Goal: Contribute content: Contribute content

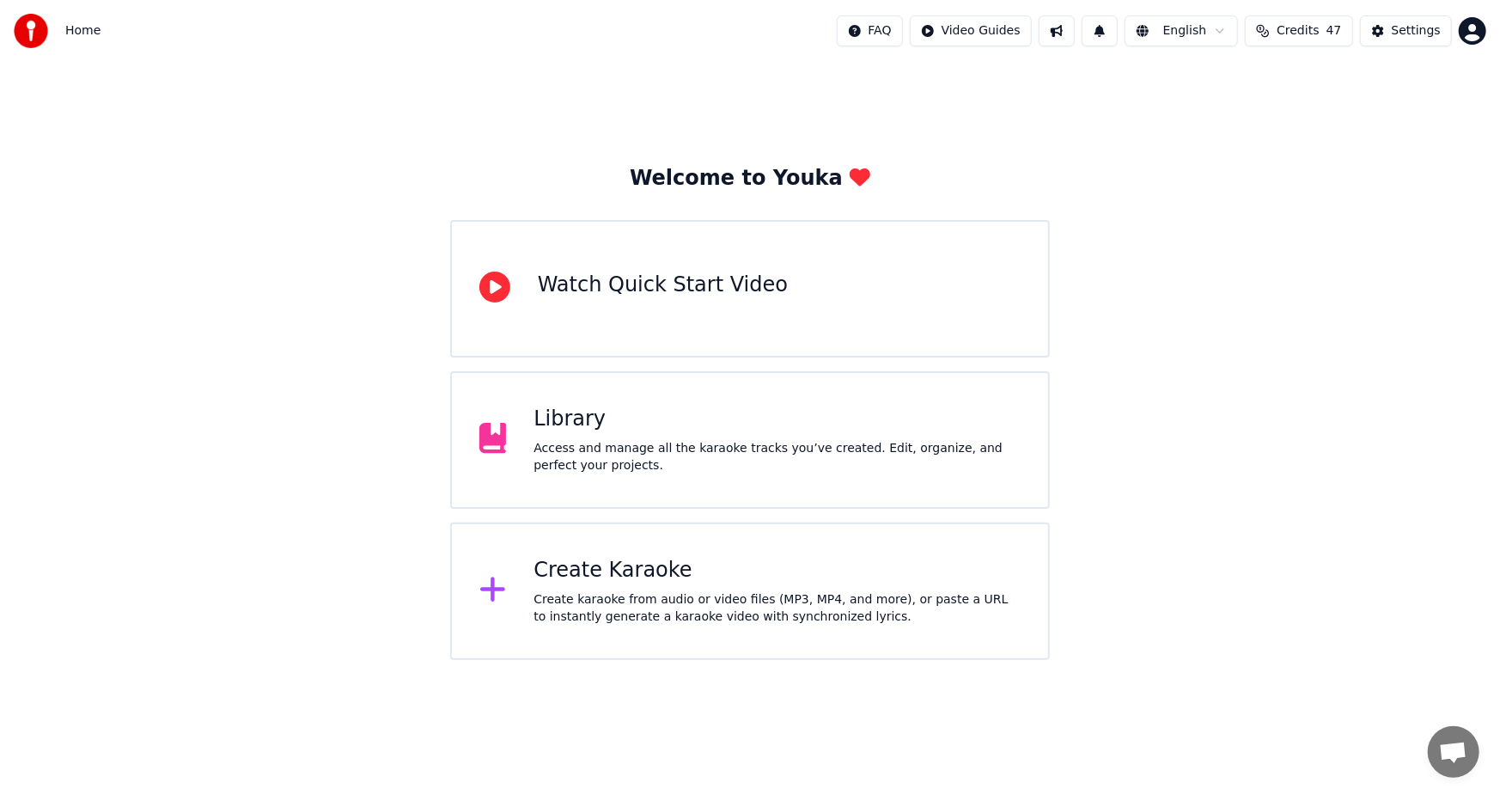
click at [795, 551] on div "Create Karaoke Create karaoke from audio or video files (MP3, MP4, and more), o…" at bounding box center [750, 590] width 600 height 137
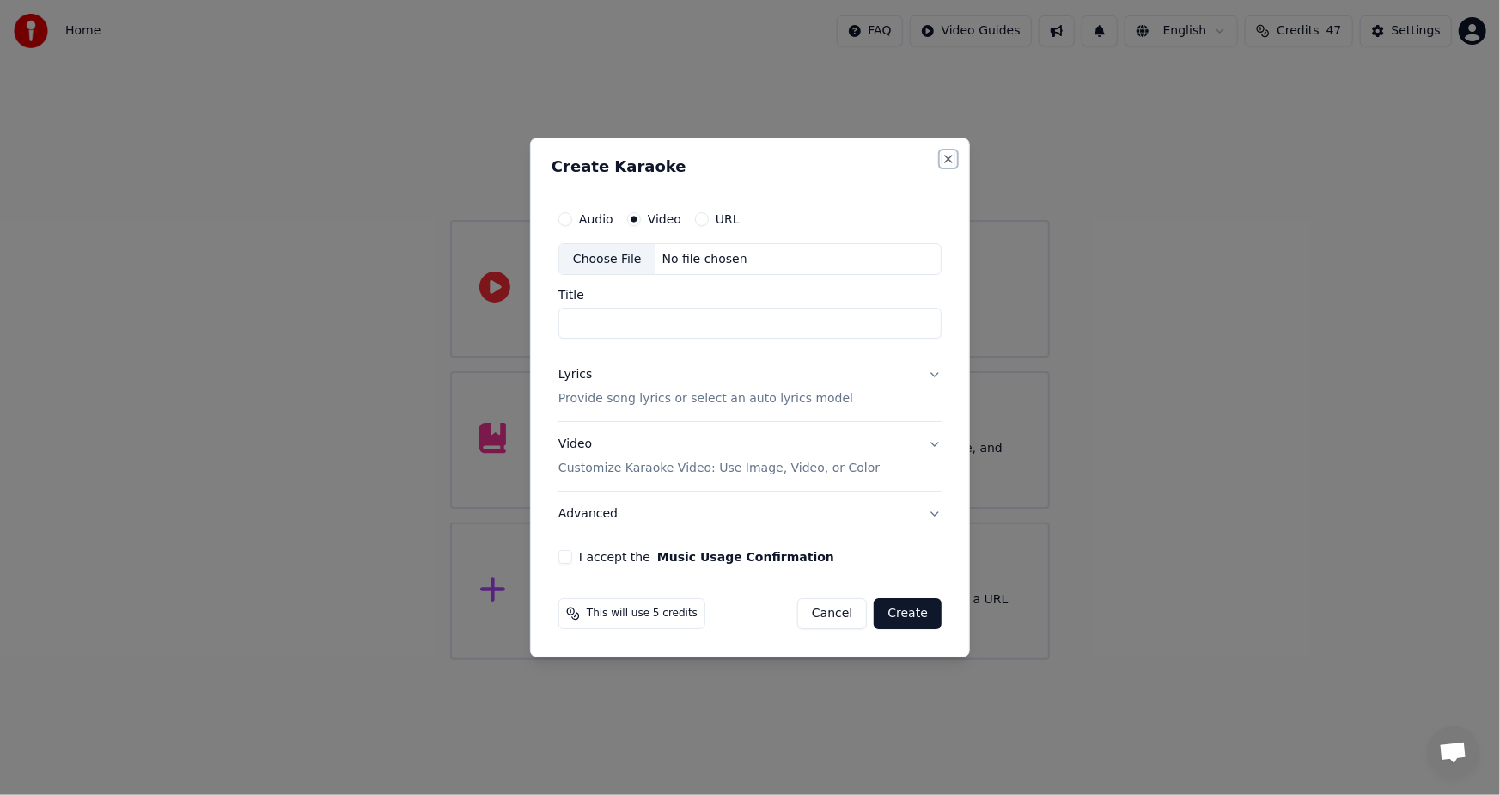
click at [950, 155] on button "Close" at bounding box center [948, 159] width 14 height 14
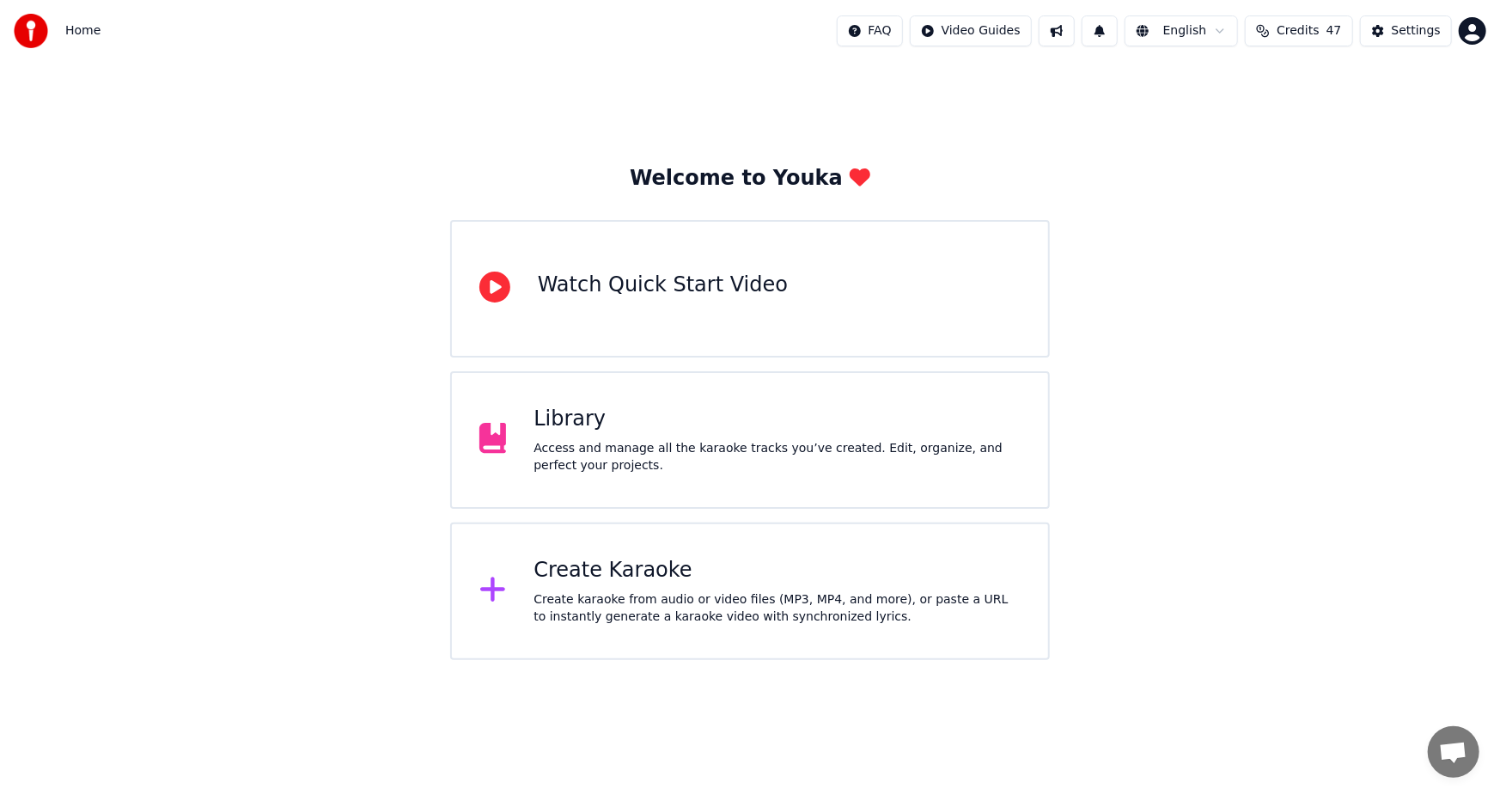
click at [831, 399] on div "Library Access and manage all the karaoke tracks you’ve created. Edit, organize…" at bounding box center [750, 439] width 600 height 137
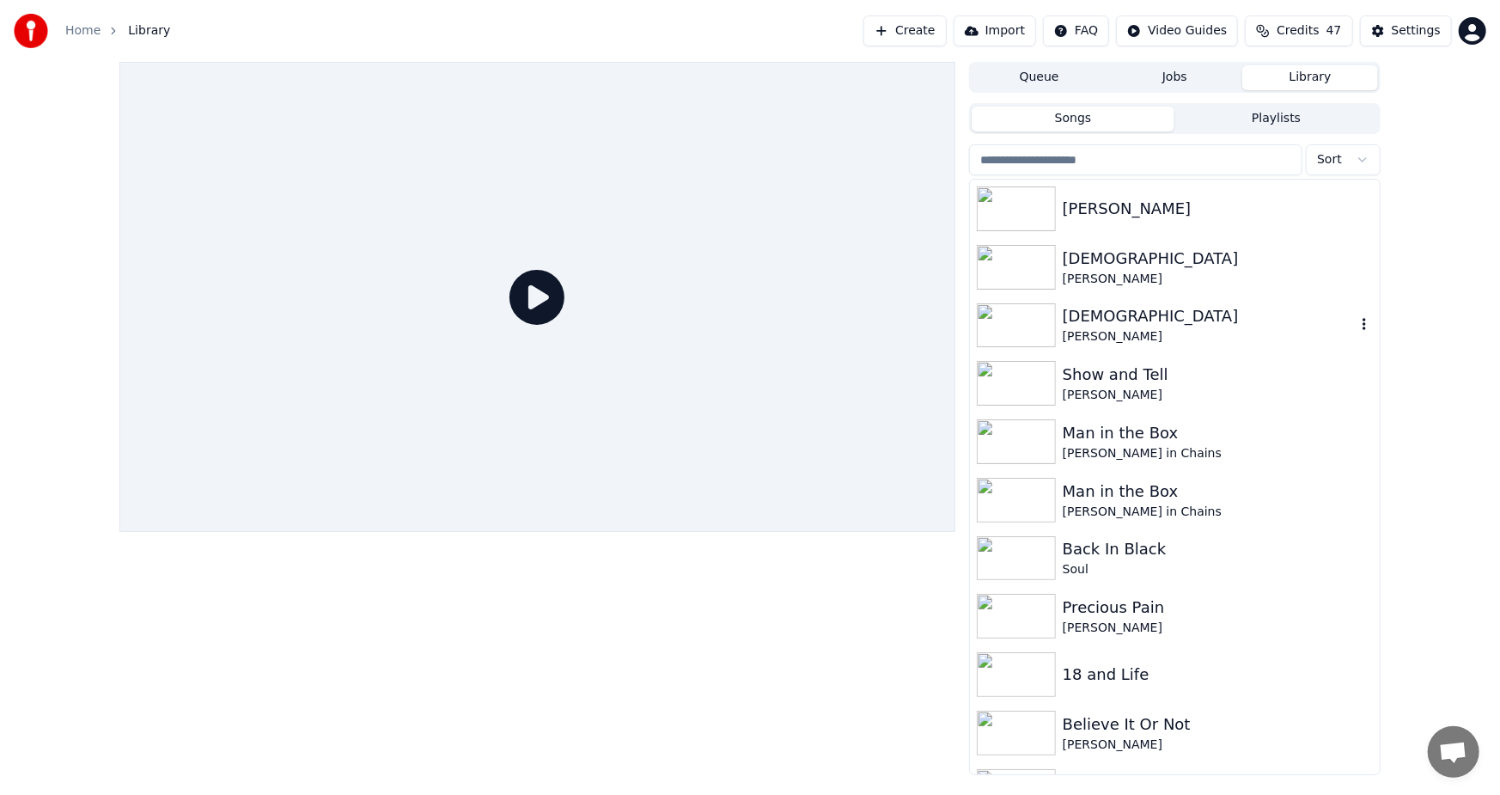
click at [1355, 320] on icon "button" at bounding box center [1363, 324] width 17 height 14
click at [1355, 326] on icon "button" at bounding box center [1363, 324] width 17 height 14
click at [1344, 470] on div "Delete" at bounding box center [1354, 466] width 132 height 27
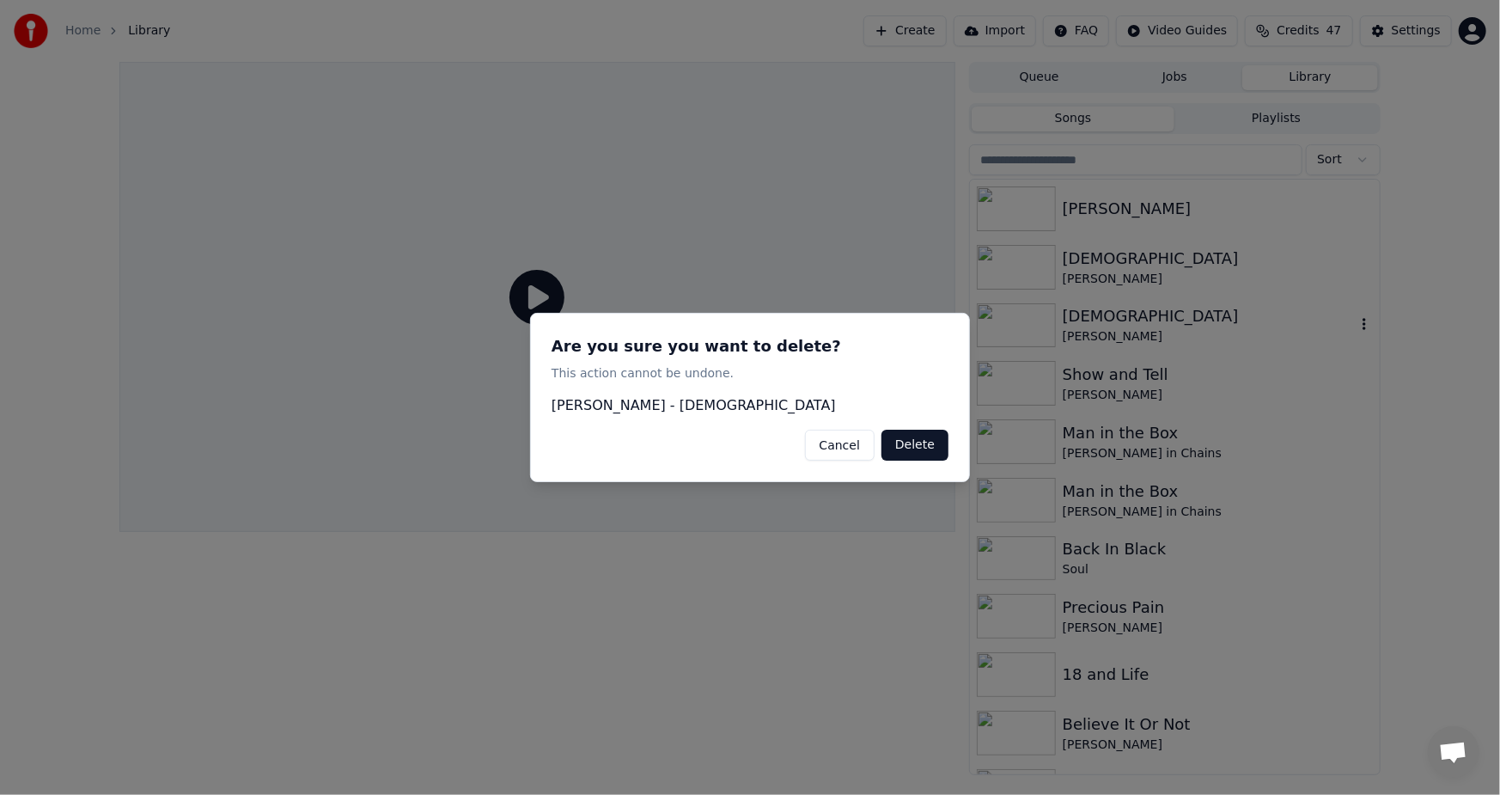
click at [910, 445] on button "Delete" at bounding box center [914, 444] width 67 height 31
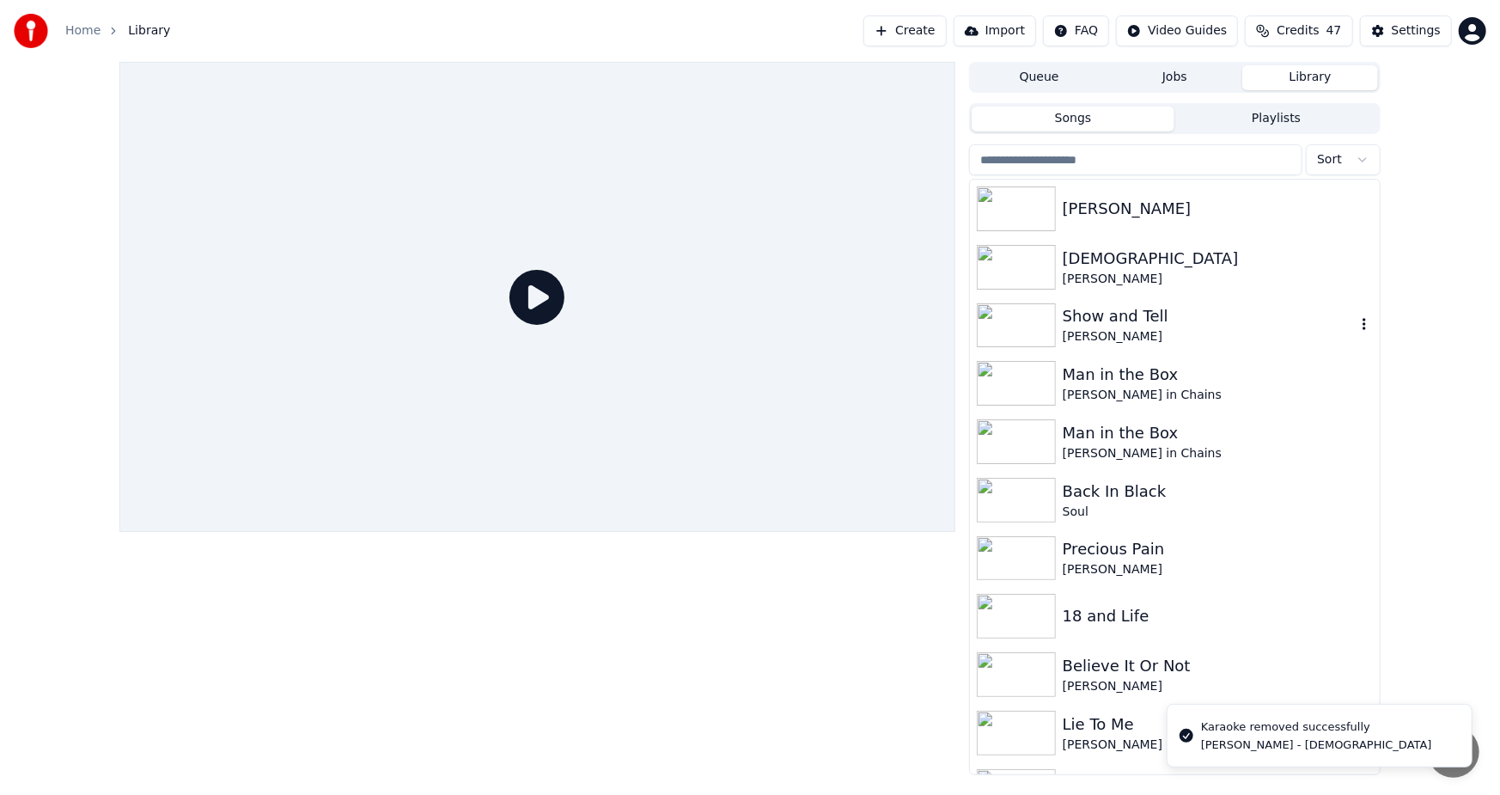
click at [1109, 321] on div "Show and Tell" at bounding box center [1209, 316] width 293 height 24
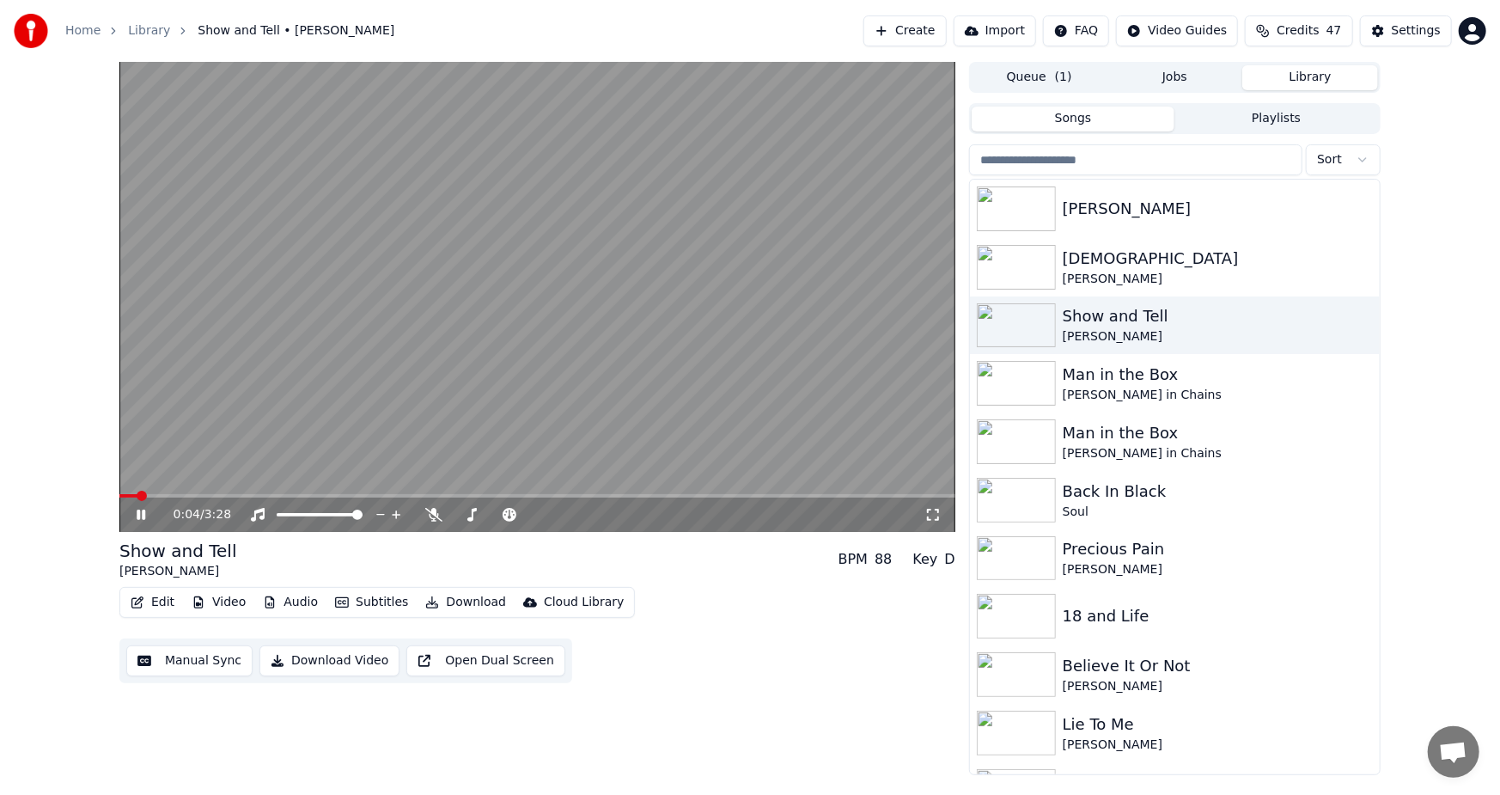
click at [364, 497] on span at bounding box center [537, 495] width 836 height 3
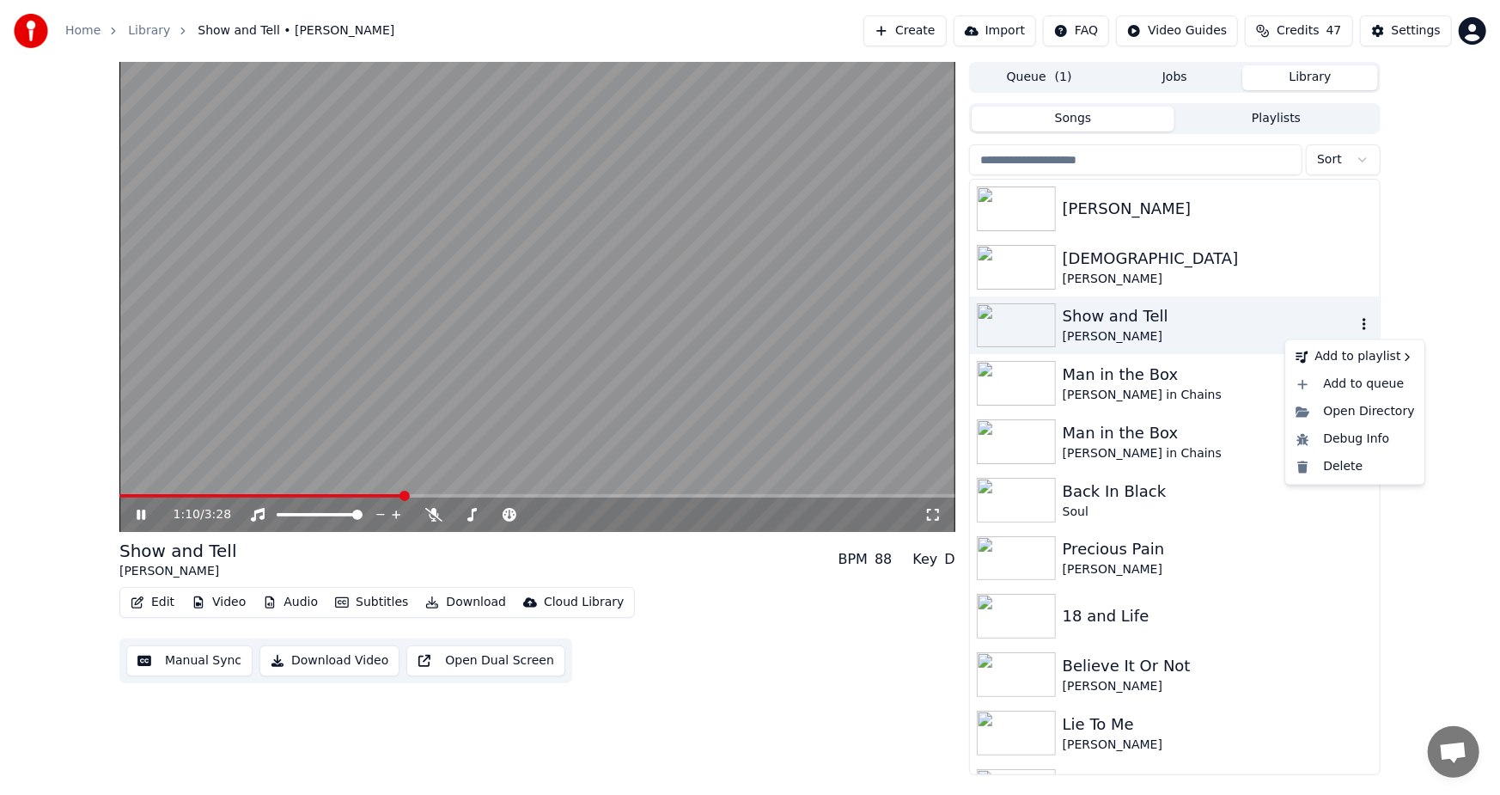
click at [1355, 324] on icon "button" at bounding box center [1363, 324] width 17 height 14
click at [618, 325] on video at bounding box center [537, 297] width 836 height 470
click at [1355, 323] on icon "button" at bounding box center [1363, 324] width 17 height 14
click at [1371, 413] on div "Open Directory" at bounding box center [1354, 412] width 132 height 27
click at [344, 659] on button "Download Video" at bounding box center [329, 660] width 140 height 31
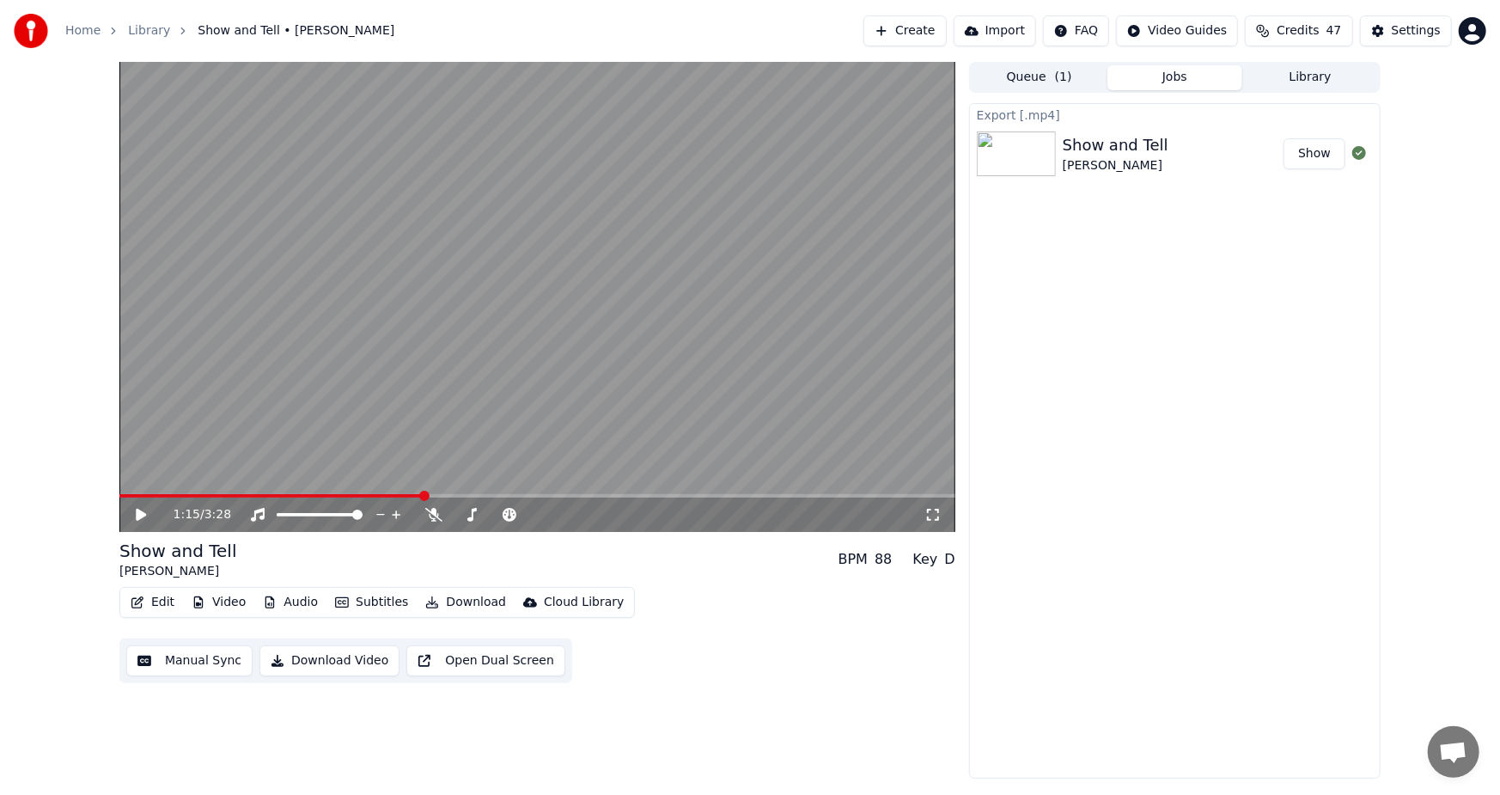
click at [1330, 152] on button "Show" at bounding box center [1314, 153] width 62 height 31
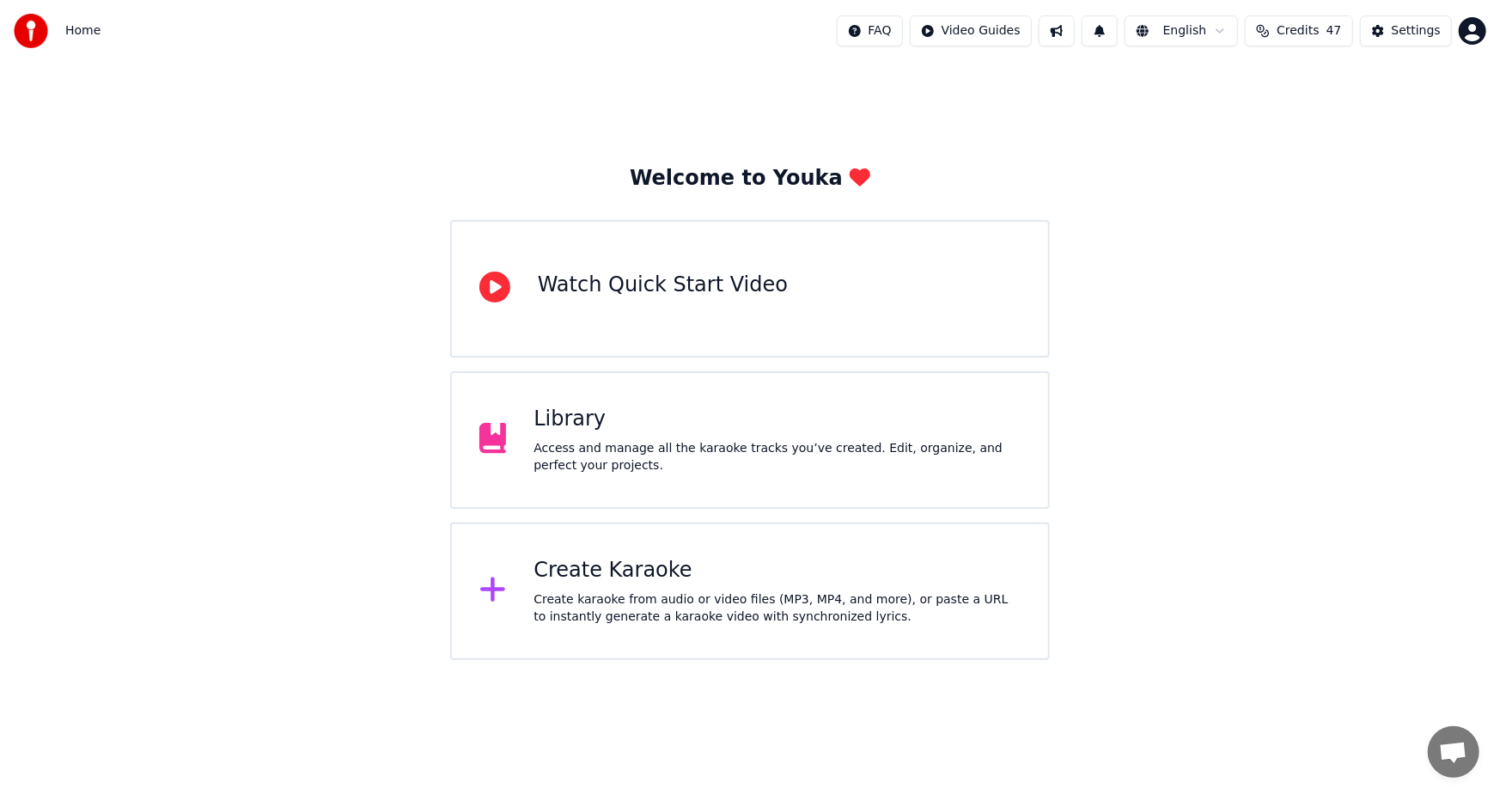
click at [721, 565] on div "Create Karaoke" at bounding box center [776, 570] width 487 height 27
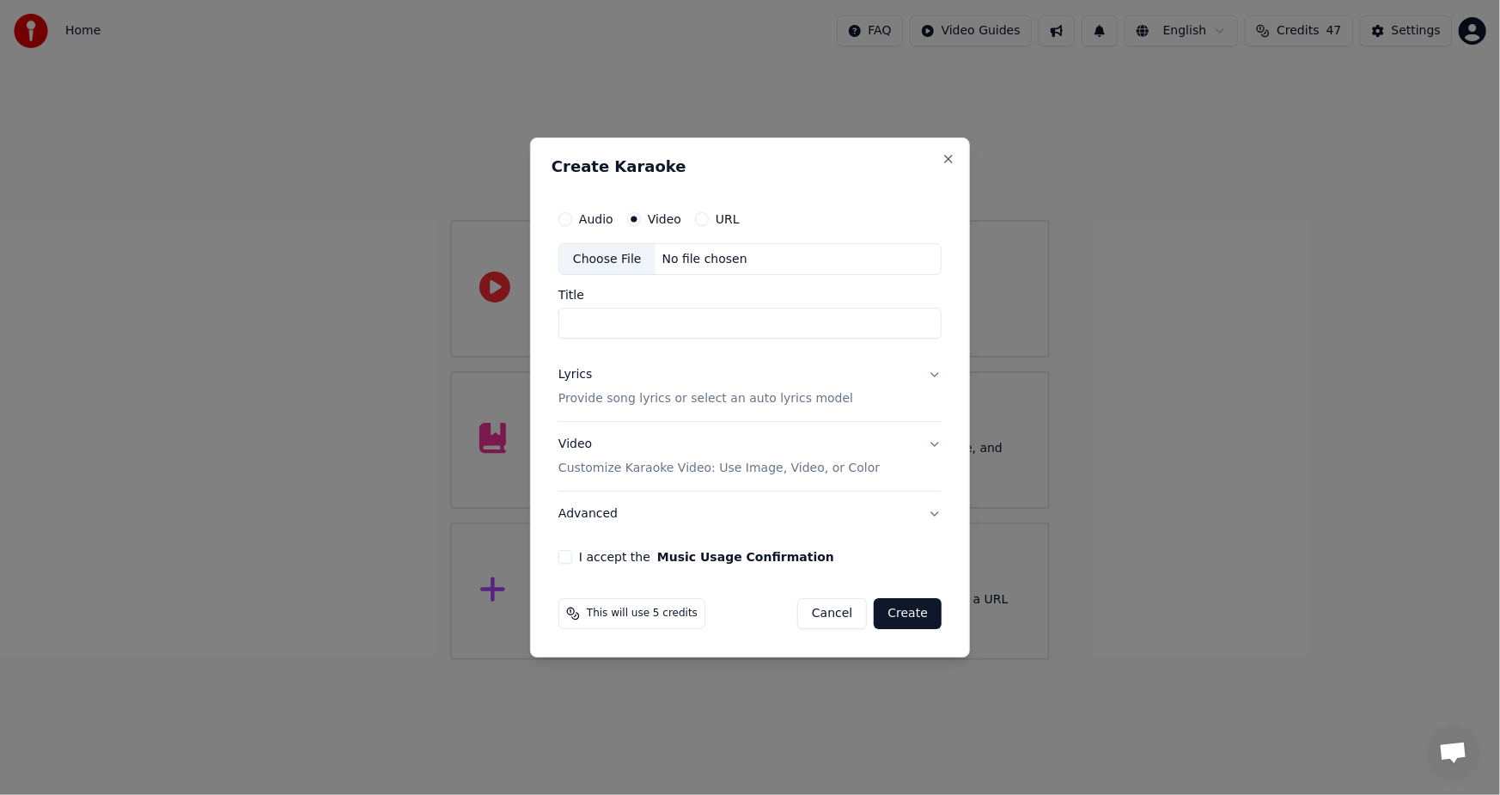
click at [599, 260] on div "Choose File" at bounding box center [607, 259] width 96 height 31
type input "**********"
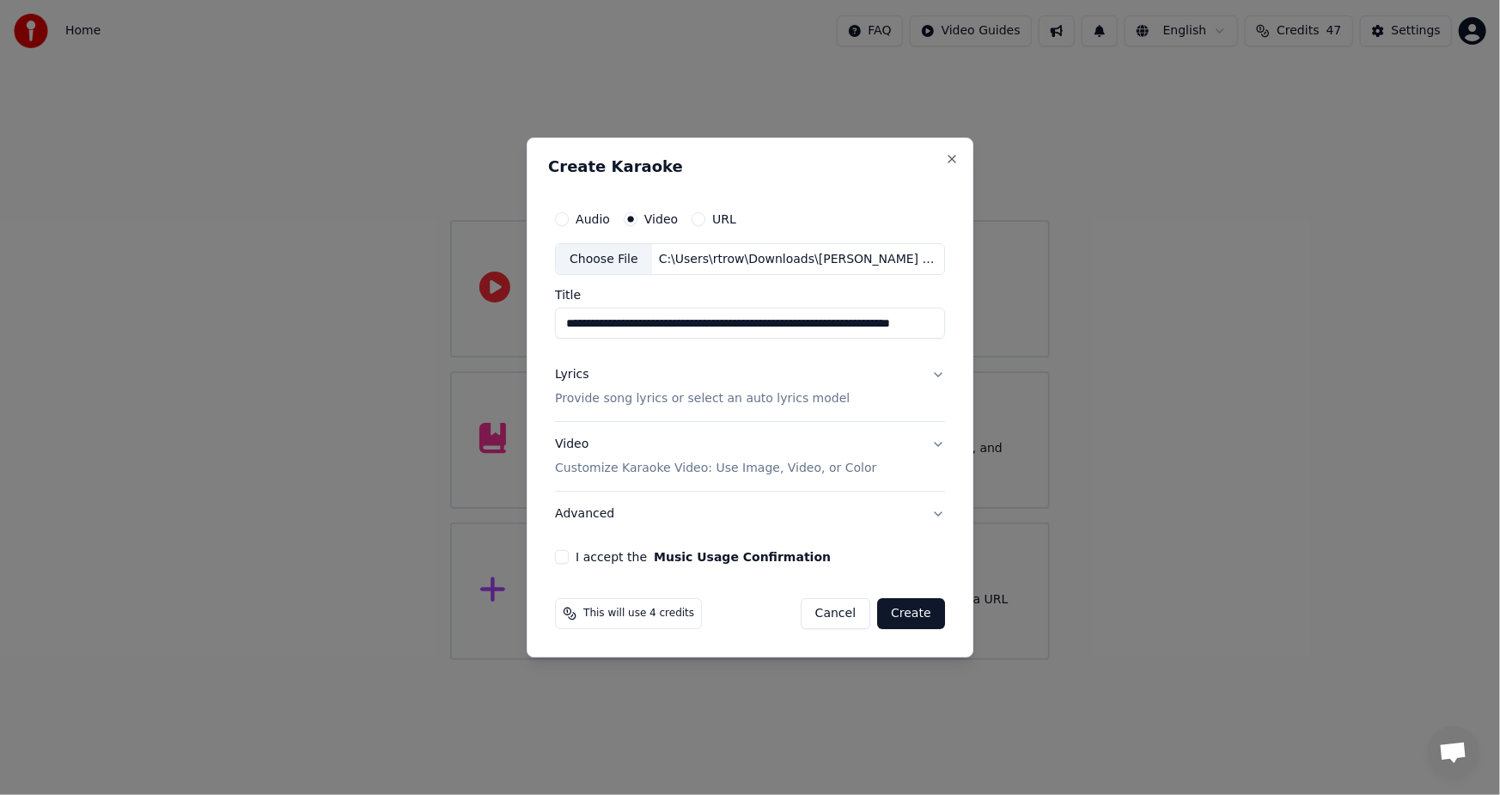
click at [675, 399] on p "Provide song lyrics or select an auto lyrics model" at bounding box center [702, 399] width 295 height 17
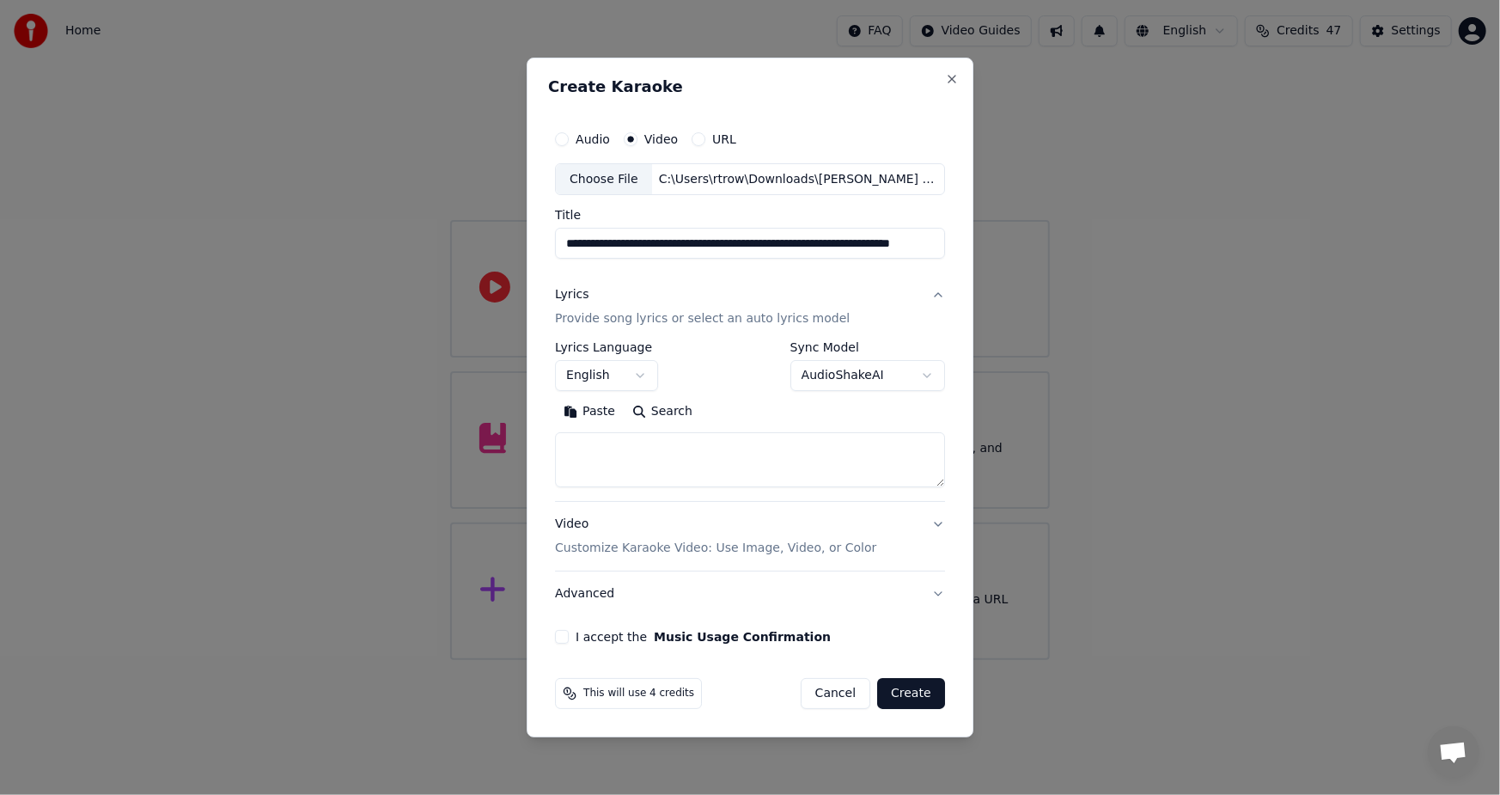
click at [592, 411] on button "Paste" at bounding box center [589, 412] width 69 height 27
type textarea "**********"
click at [655, 411] on button "Clear" at bounding box center [666, 412] width 68 height 27
click at [889, 374] on body "**********" at bounding box center [750, 330] width 1500 height 660
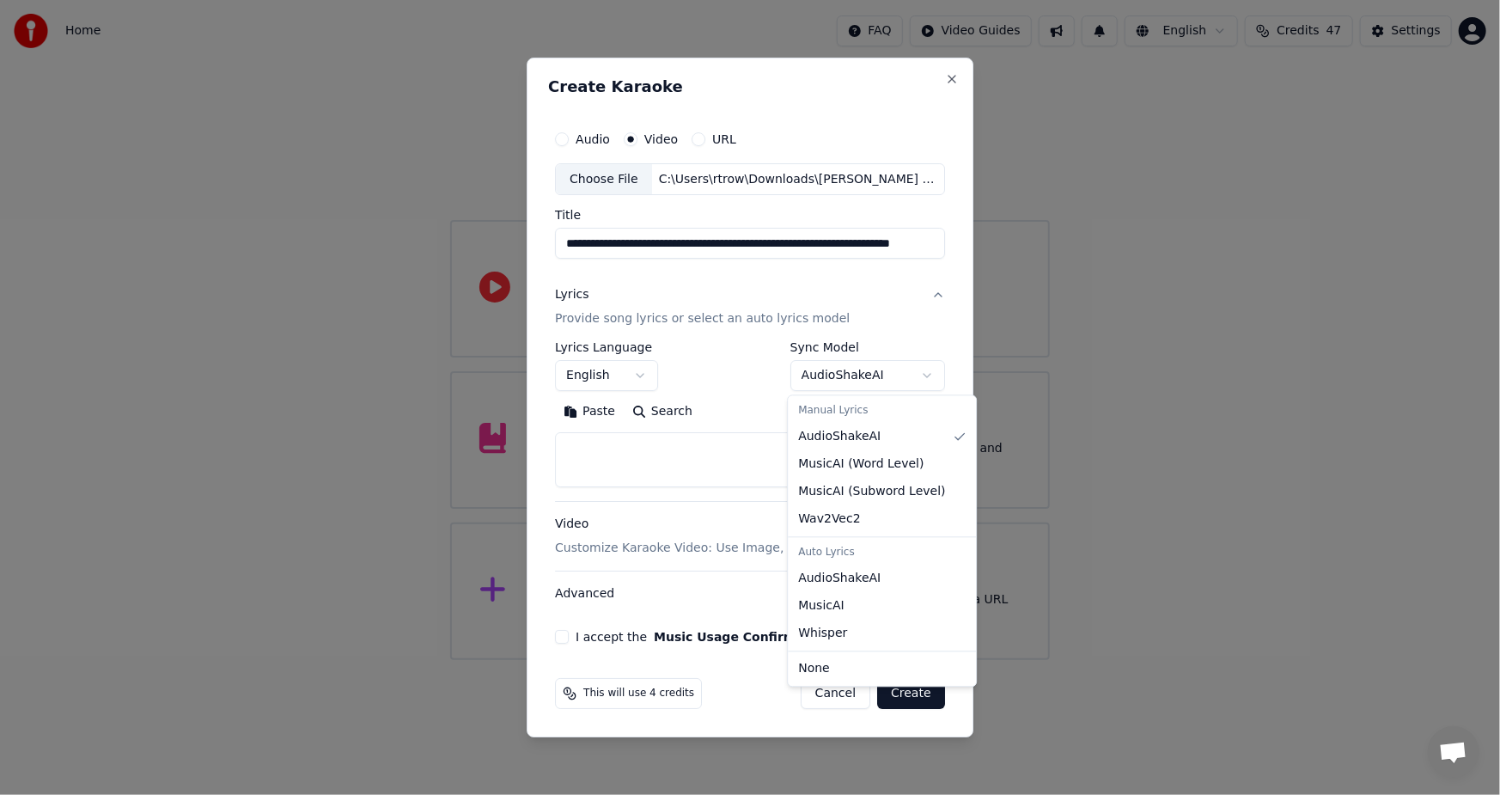
select select "**********"
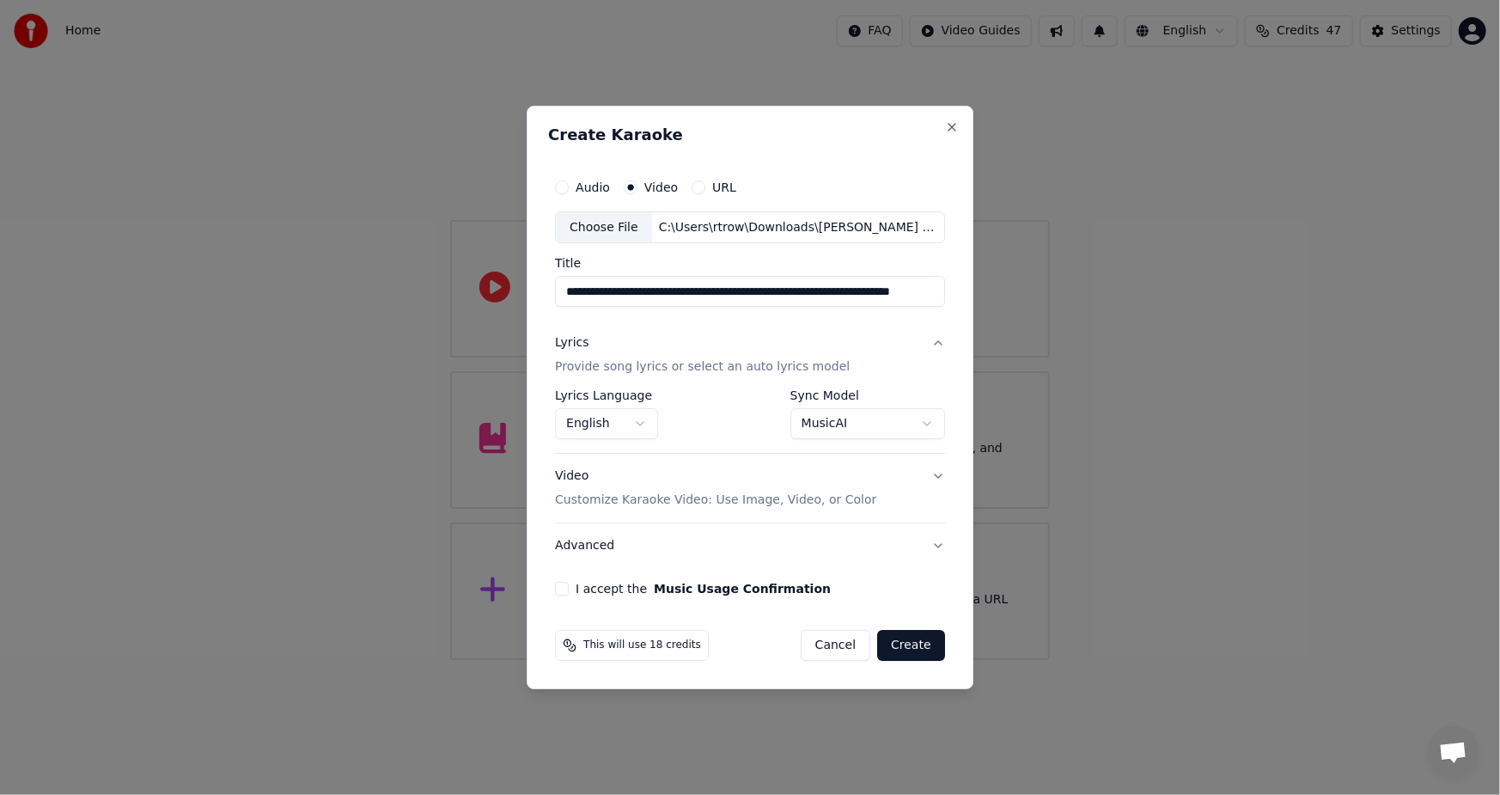
click at [573, 591] on div "I accept the Music Usage Confirmation" at bounding box center [750, 589] width 390 height 14
click at [565, 597] on div "**********" at bounding box center [750, 383] width 404 height 440
click at [568, 588] on button "I accept the Music Usage Confirmation" at bounding box center [562, 589] width 14 height 14
click at [905, 644] on button "Create" at bounding box center [911, 645] width 68 height 31
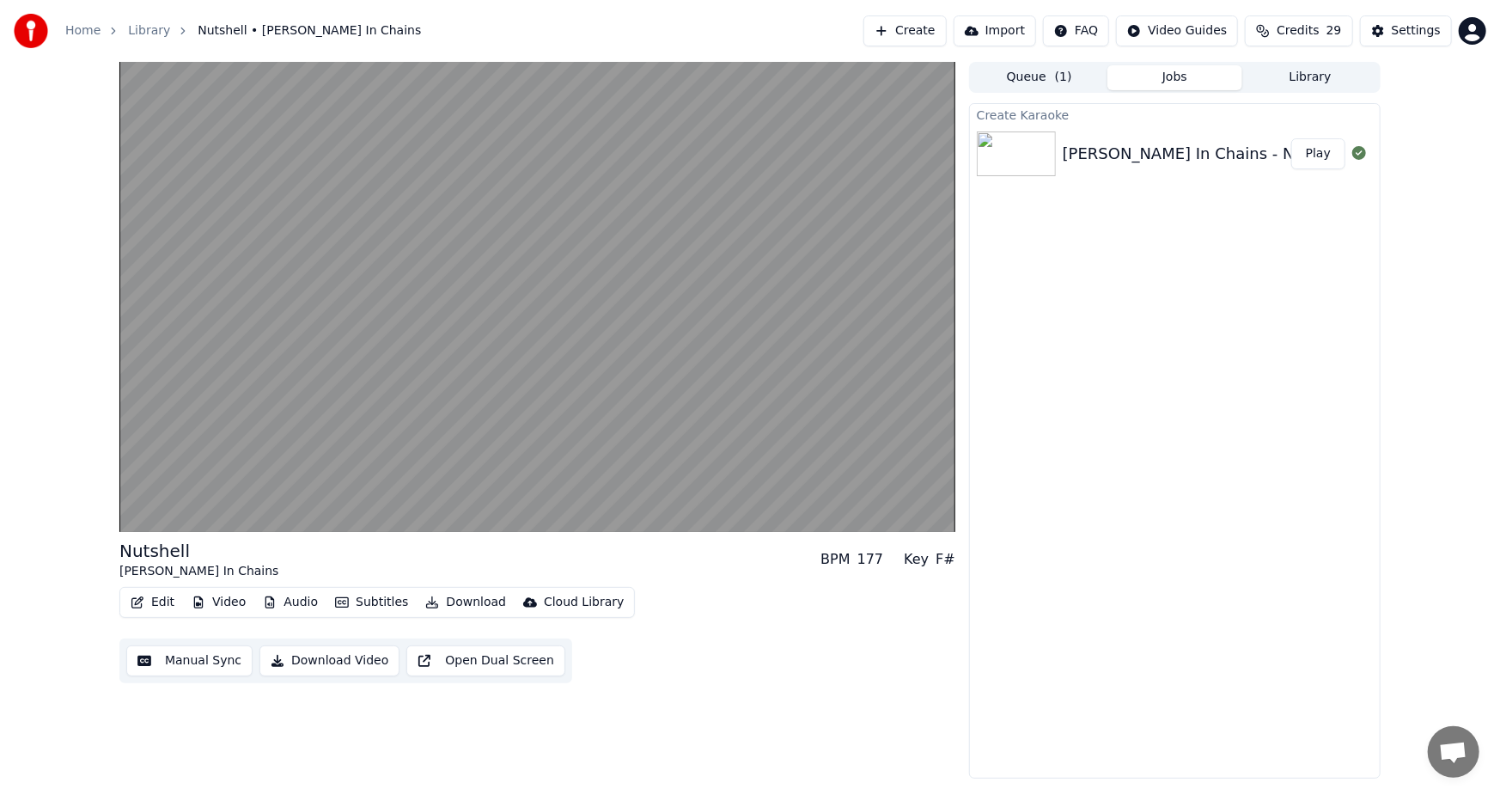
click at [1321, 155] on button "Play" at bounding box center [1318, 153] width 54 height 31
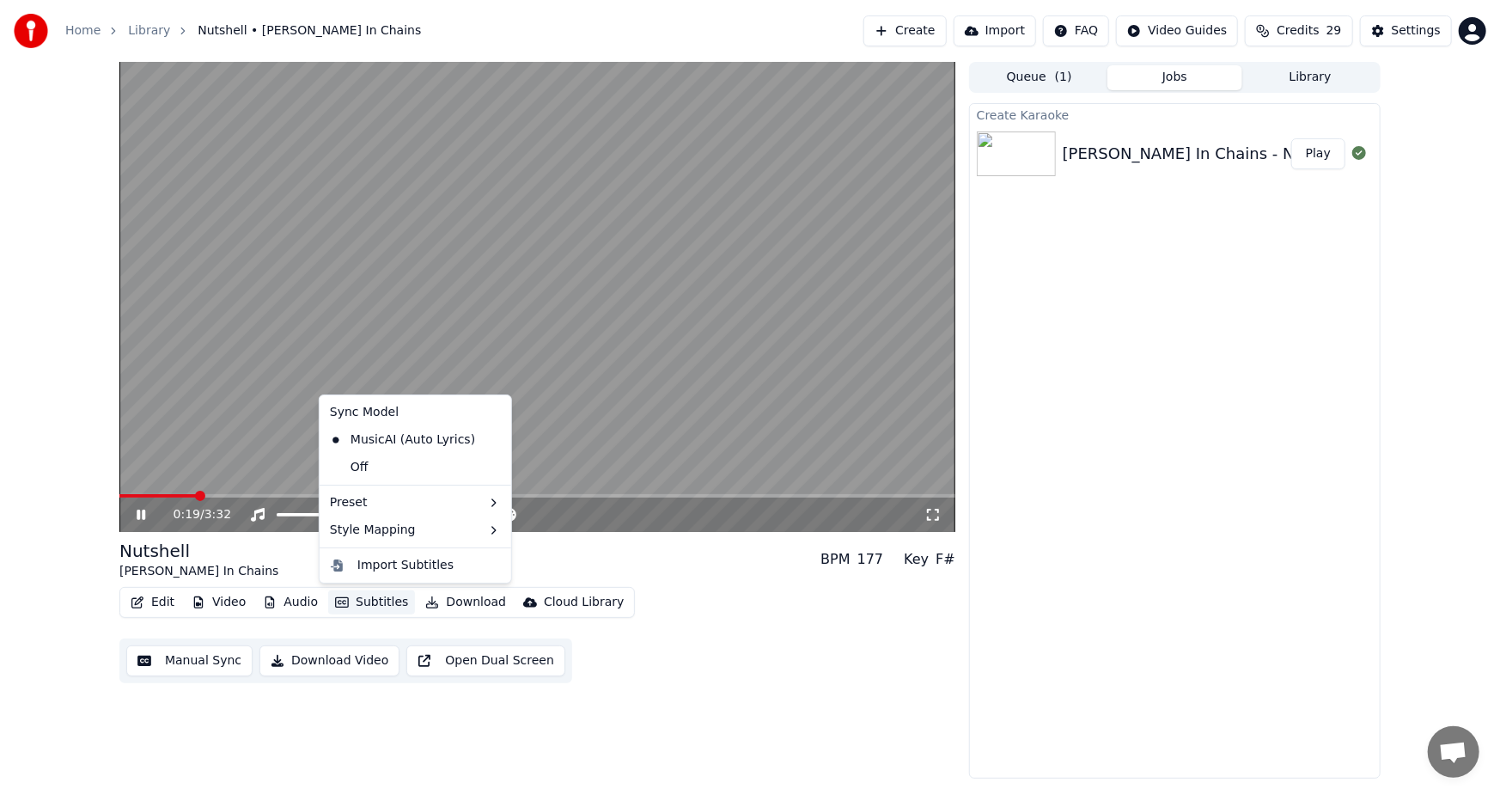
click at [375, 603] on button "Subtitles" at bounding box center [371, 602] width 87 height 24
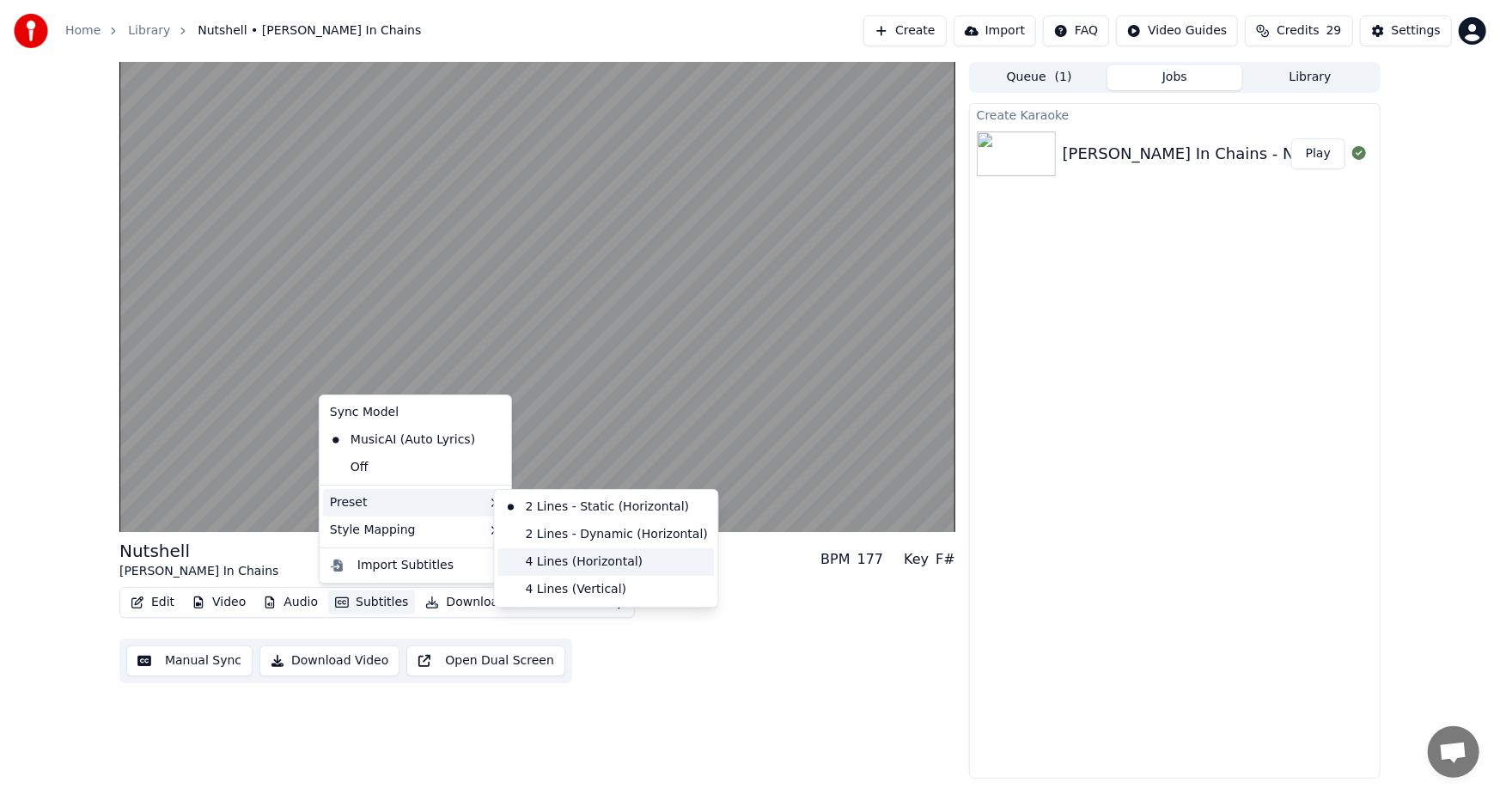
click at [572, 562] on div "4 Lines (Horizontal)" at bounding box center [606, 561] width 216 height 27
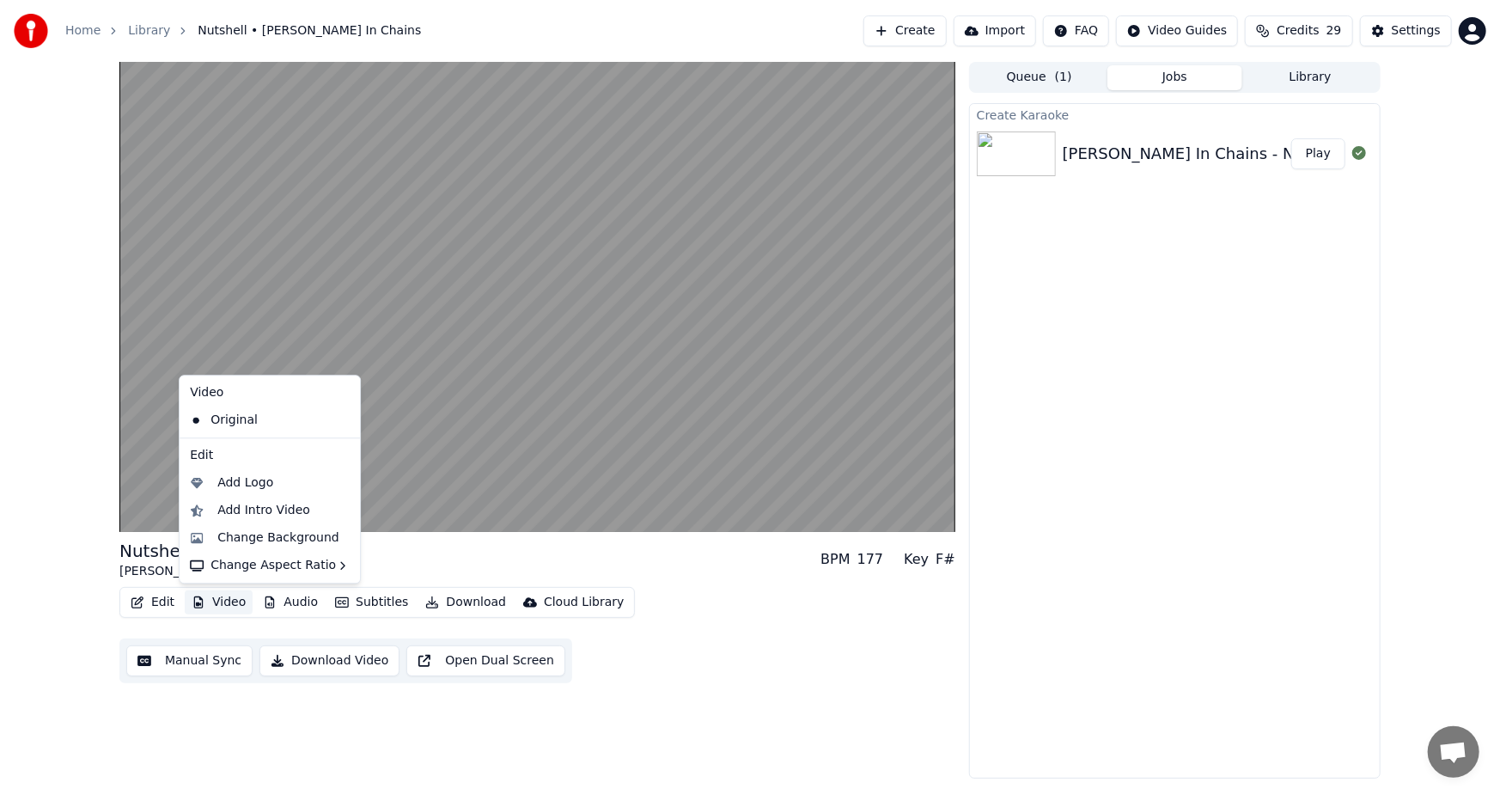
click at [218, 602] on button "Video" at bounding box center [219, 602] width 68 height 24
click at [249, 533] on div "Change Background" at bounding box center [278, 537] width 122 height 17
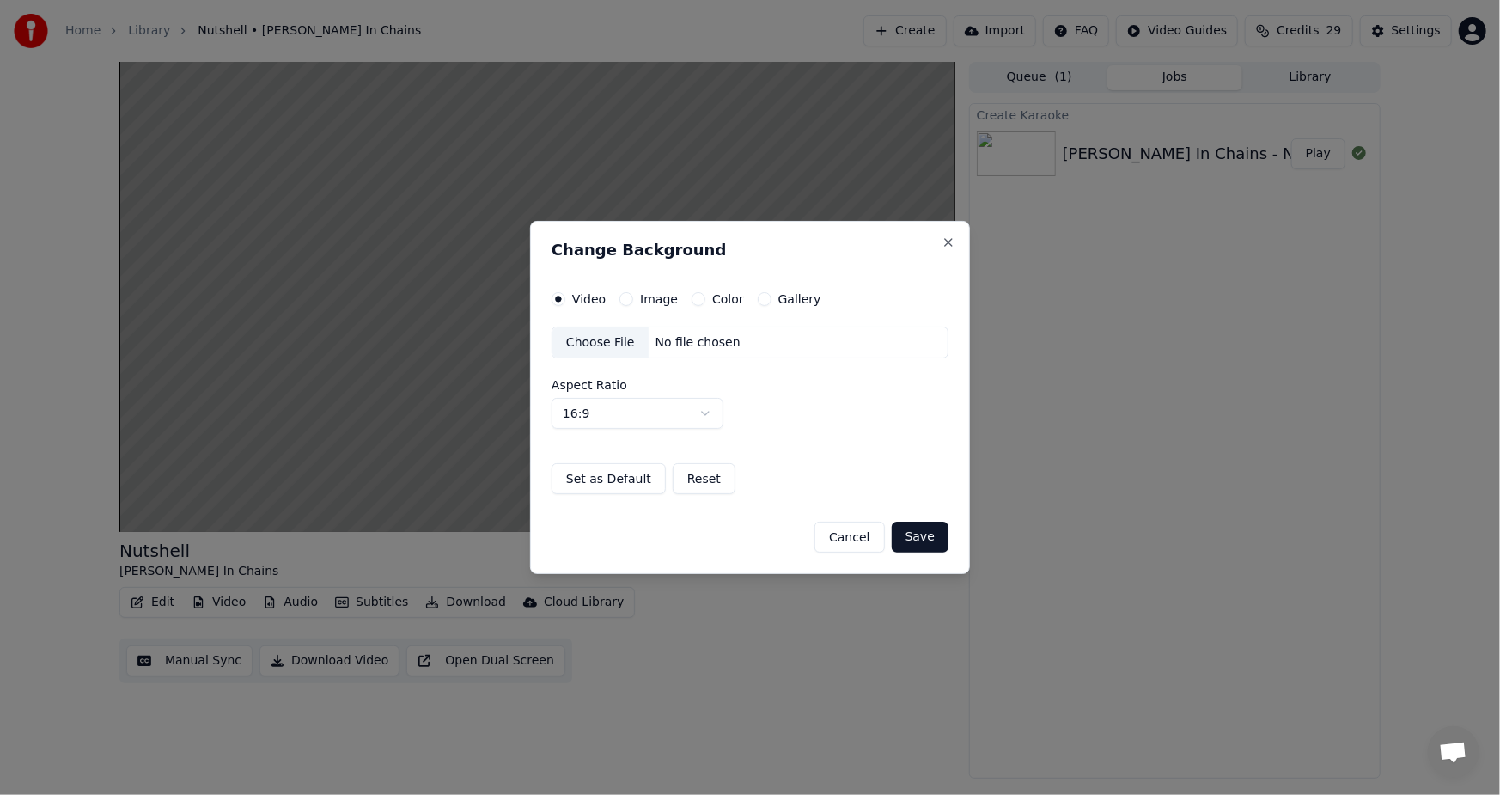
click at [801, 294] on label "Gallery" at bounding box center [799, 299] width 43 height 12
click at [771, 294] on button "Gallery" at bounding box center [765, 299] width 14 height 14
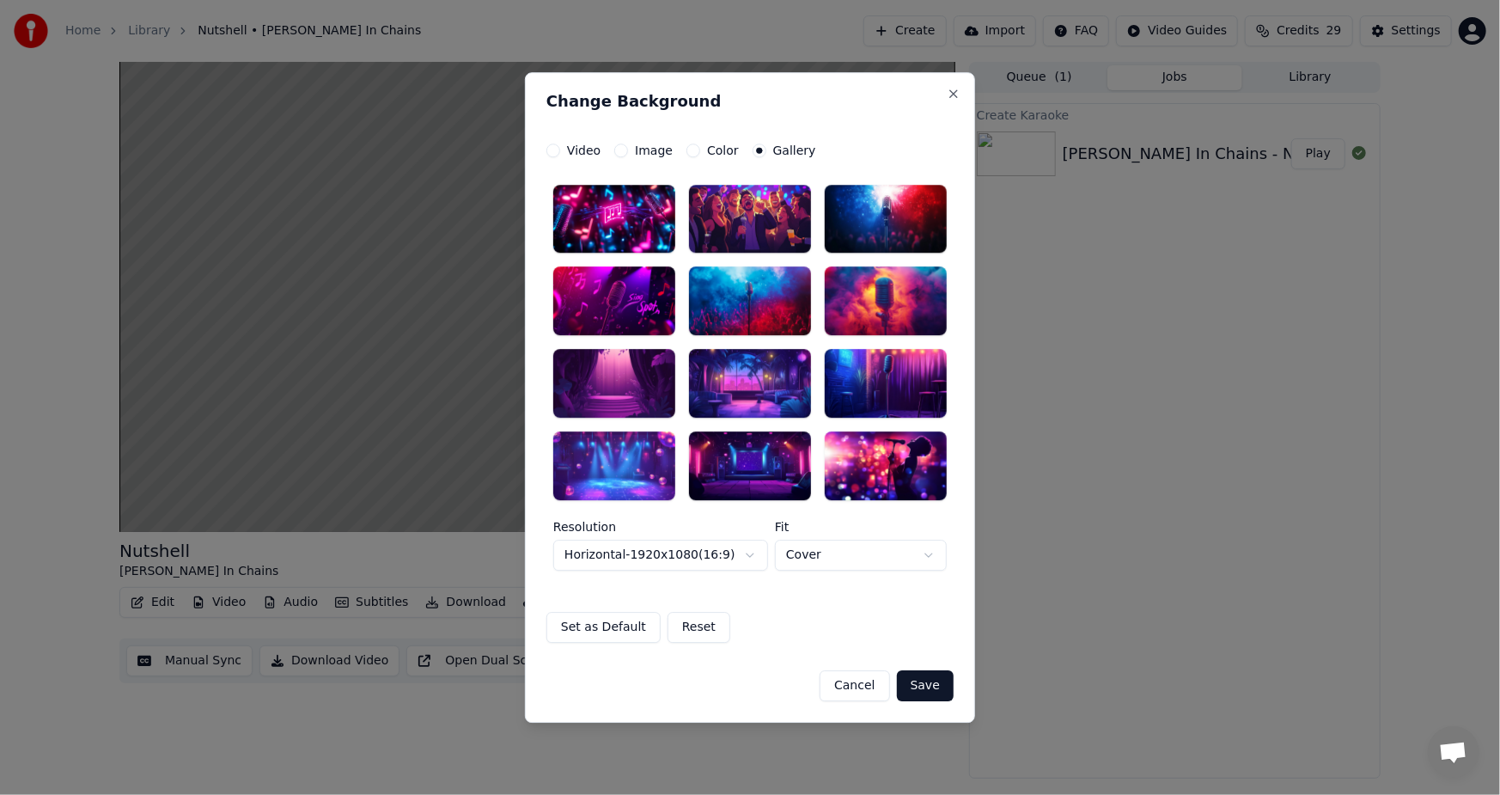
click at [642, 148] on label "Image" at bounding box center [654, 150] width 38 height 12
click at [628, 148] on button "Image" at bounding box center [621, 150] width 14 height 14
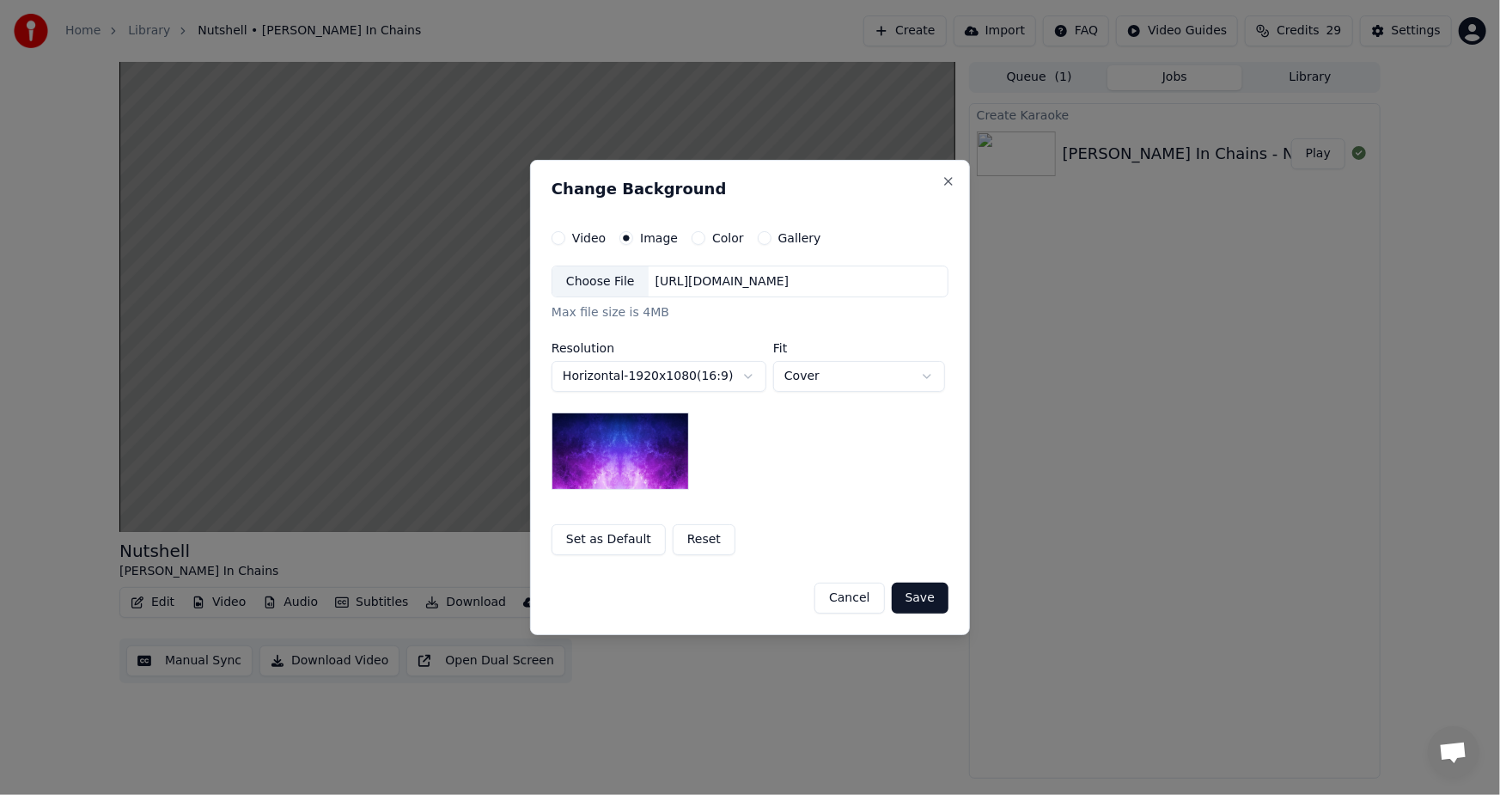
click at [652, 284] on div "https://imagedelivery.net/jkI57_JBx8hWPzcSI-uF5w/c7639807-3f76-4ea5-9112-66e75e…" at bounding box center [723, 281] width 148 height 17
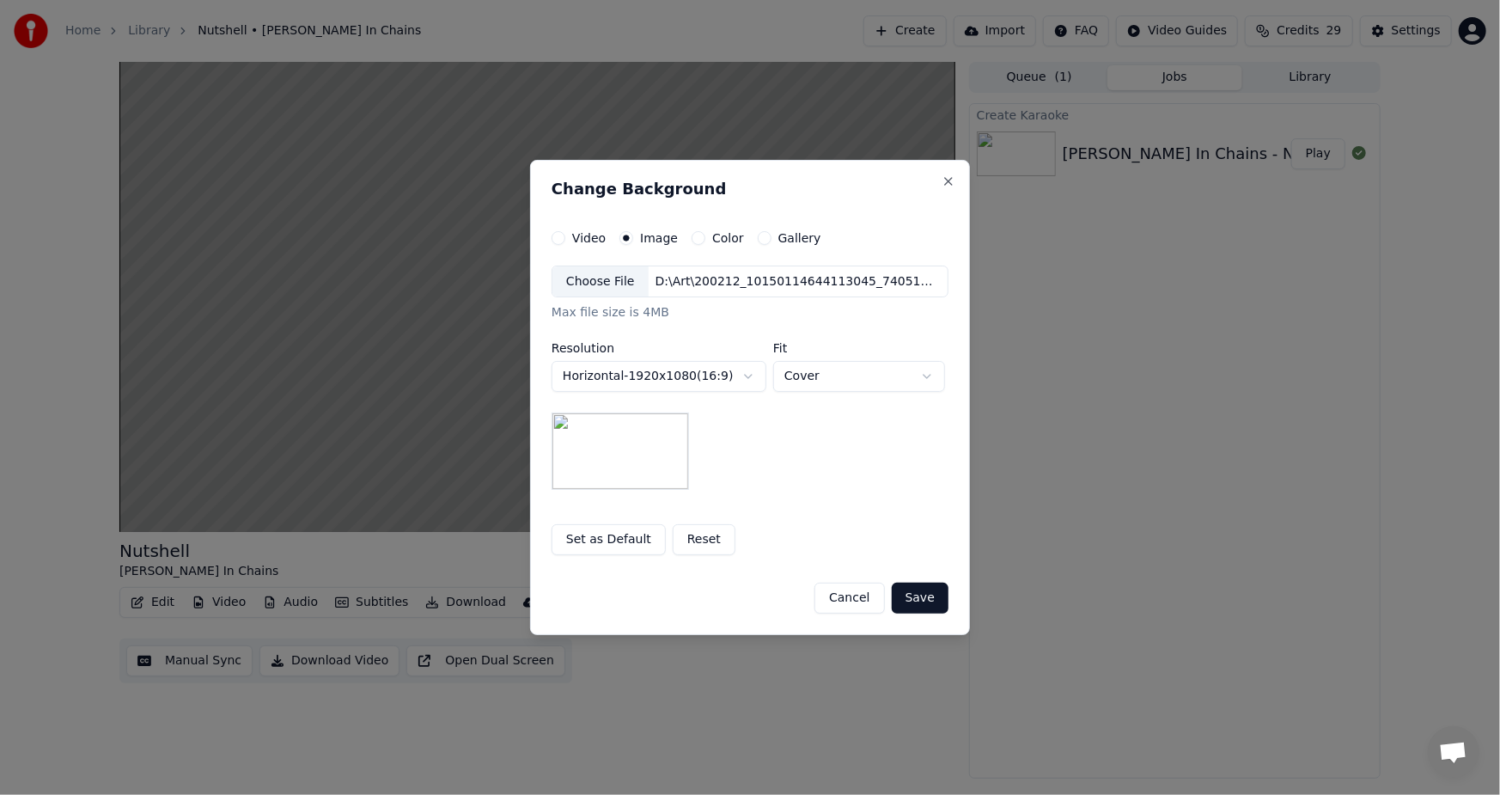
click at [919, 601] on button "Save" at bounding box center [920, 597] width 57 height 31
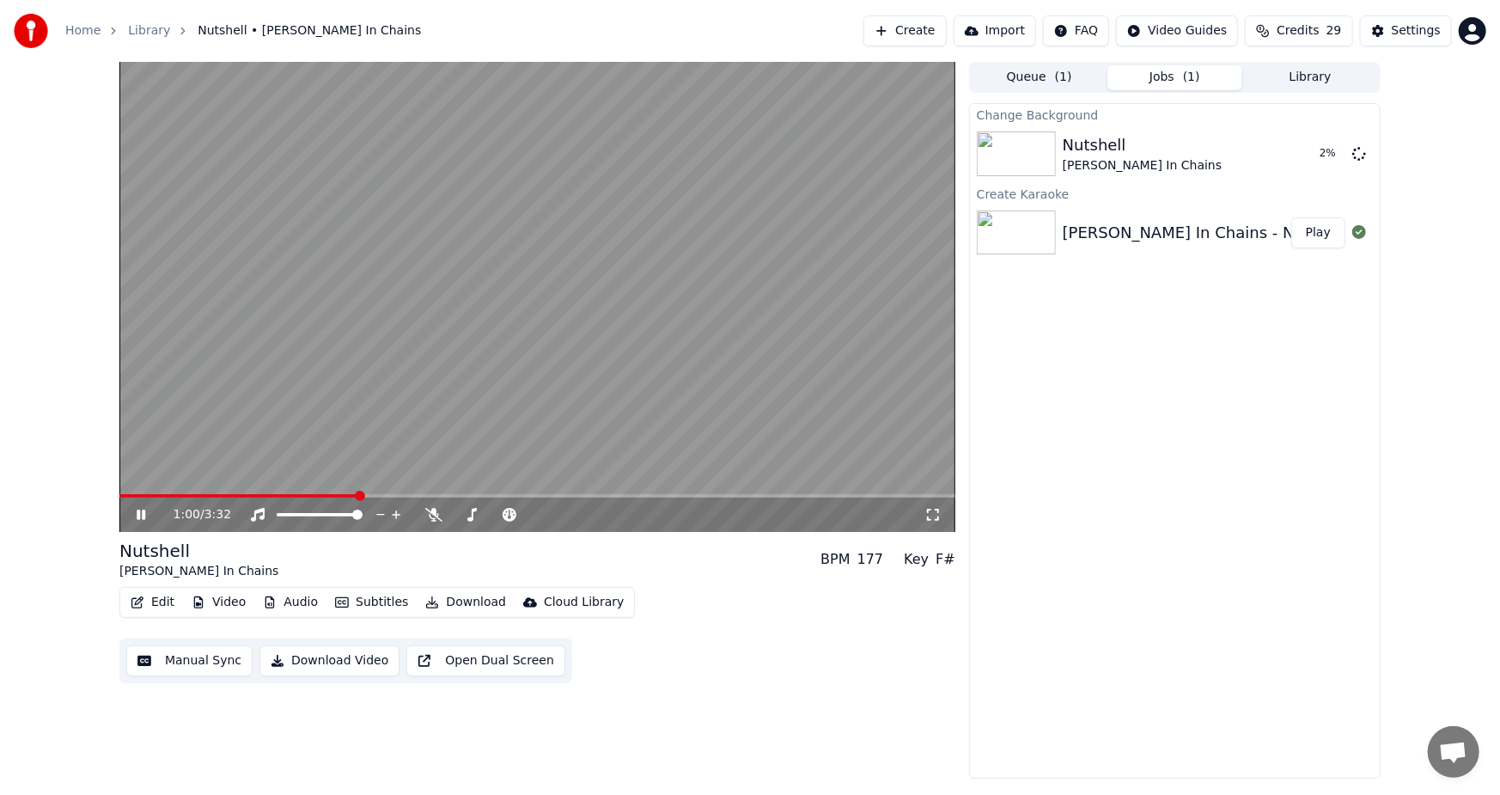
click at [136, 514] on icon at bounding box center [153, 515] width 40 height 14
drag, startPoint x: 764, startPoint y: 644, endPoint x: 850, endPoint y: 786, distance: 165.7
click at [825, 741] on div "1:00 / 3:32 Nutshell Alice In Chains BPM 177 Key F# Edit Video Audio Subtitles …" at bounding box center [537, 420] width 836 height 716
click at [1317, 150] on button "Play" at bounding box center [1318, 153] width 54 height 31
click at [258, 492] on video at bounding box center [537, 297] width 836 height 470
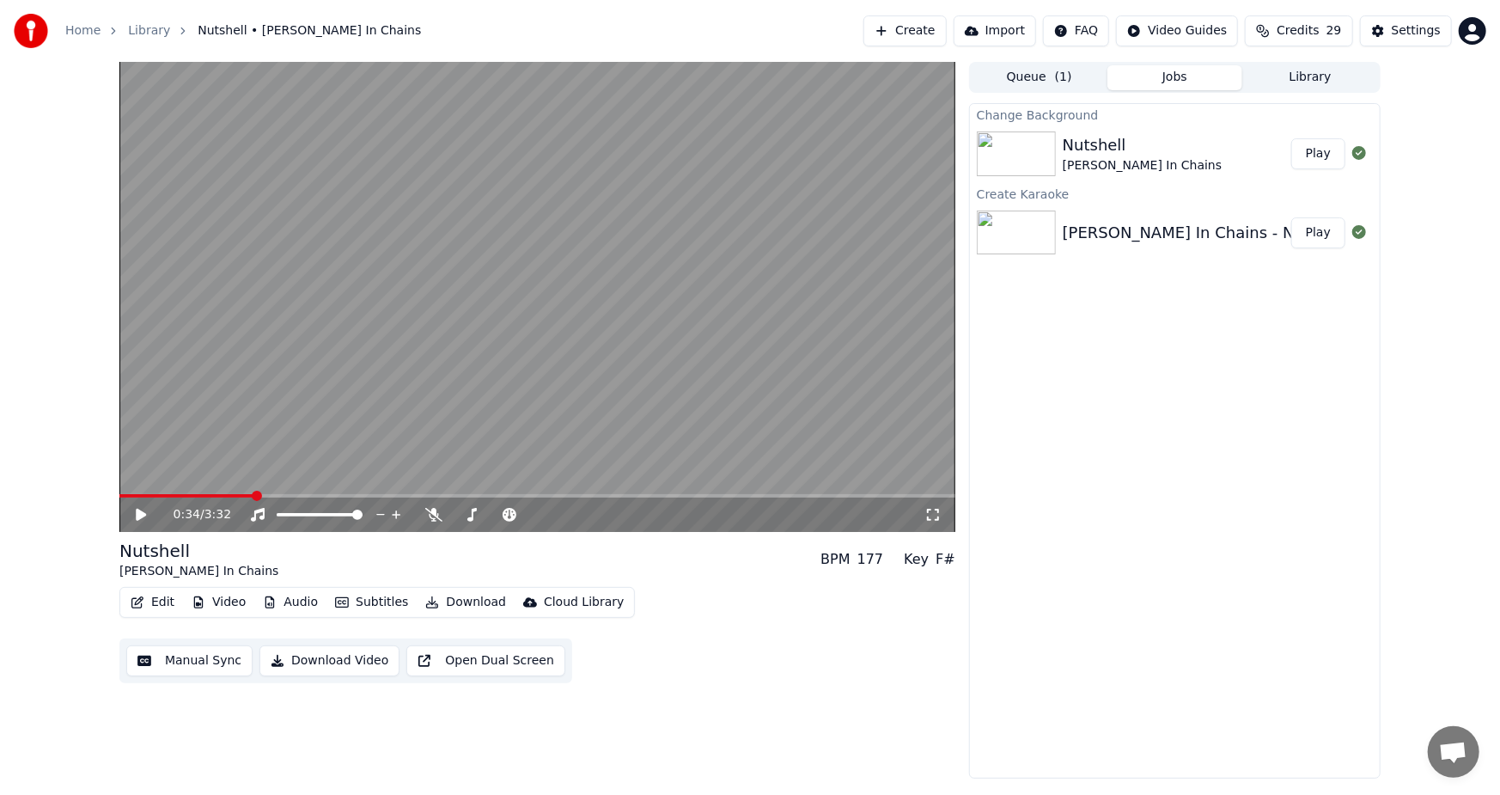
click at [254, 495] on span at bounding box center [257, 495] width 10 height 10
click at [142, 516] on icon at bounding box center [141, 515] width 10 height 12
click at [356, 496] on span at bounding box center [537, 495] width 836 height 3
click at [298, 491] on video at bounding box center [537, 297] width 836 height 470
click at [308, 494] on span at bounding box center [213, 495] width 189 height 3
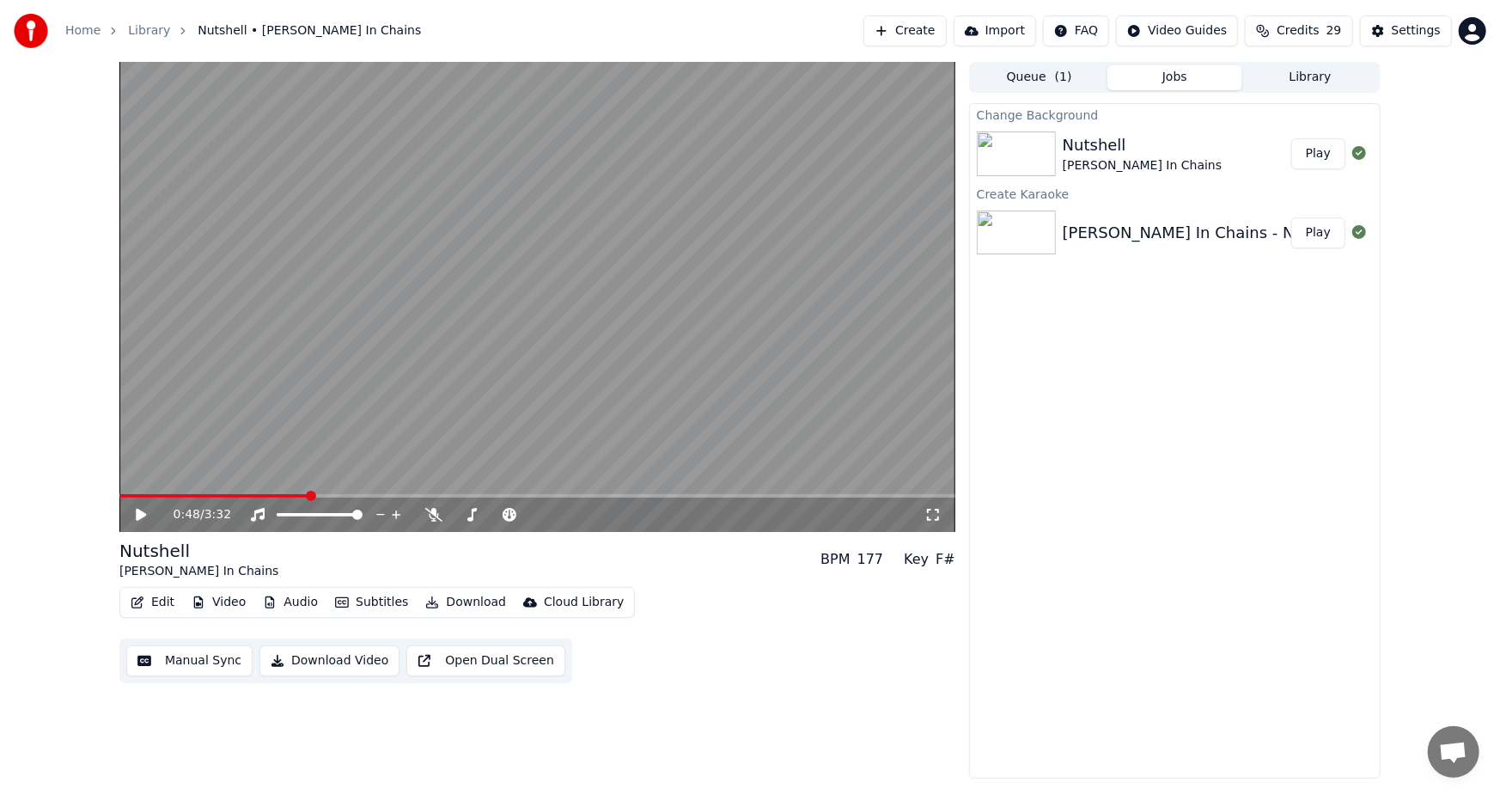
click at [140, 515] on icon at bounding box center [141, 515] width 10 height 12
click at [338, 495] on span at bounding box center [233, 495] width 229 height 3
click at [325, 494] on div "100 100" at bounding box center [336, 485] width 40 height 24
click at [320, 495] on div "100 100" at bounding box center [336, 485] width 40 height 24
click at [318, 498] on div "0:58 / 3:32" at bounding box center [537, 514] width 836 height 34
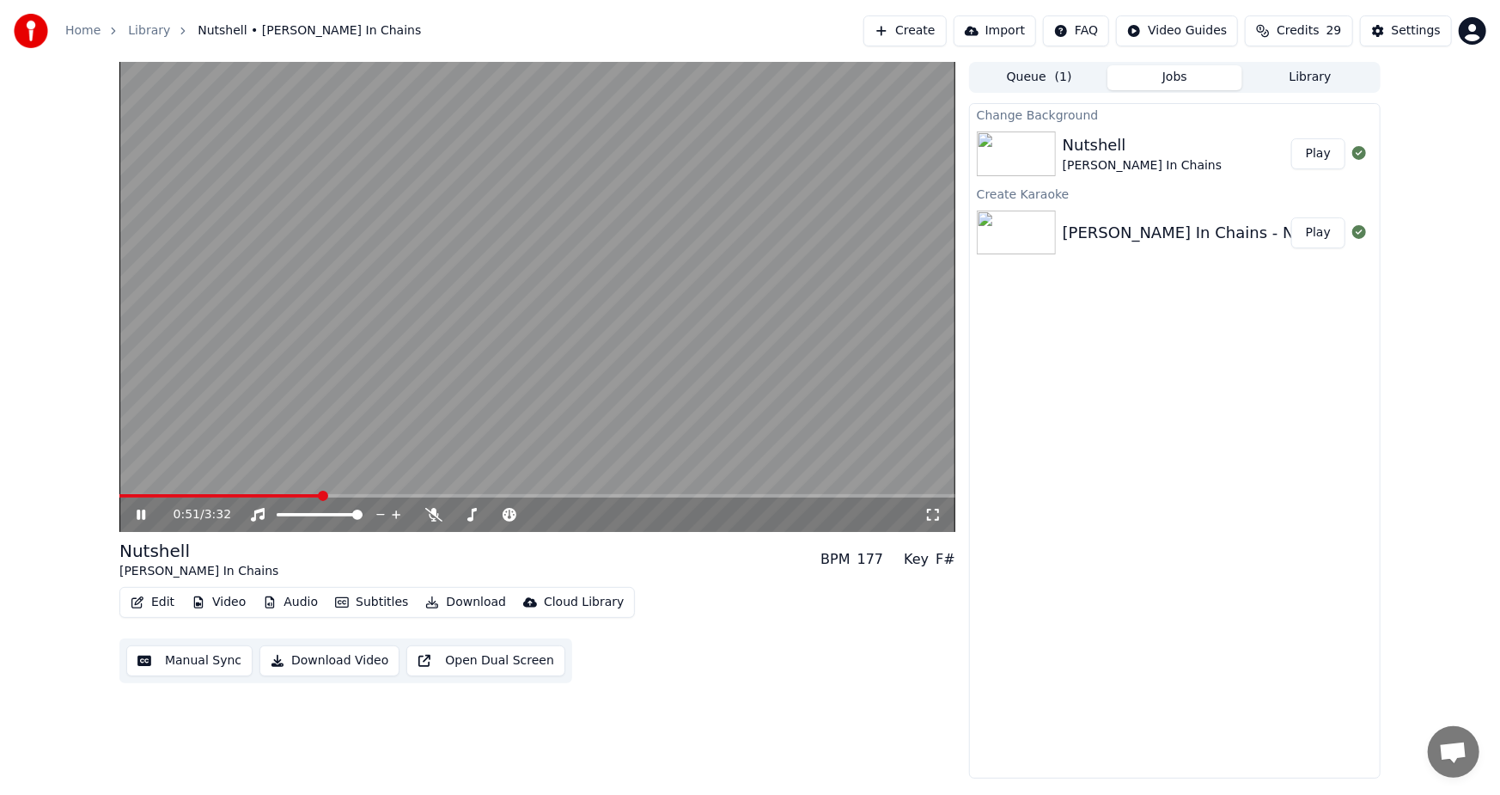
click at [318, 496] on span at bounding box center [219, 495] width 201 height 3
click at [301, 495] on span at bounding box center [221, 495] width 205 height 3
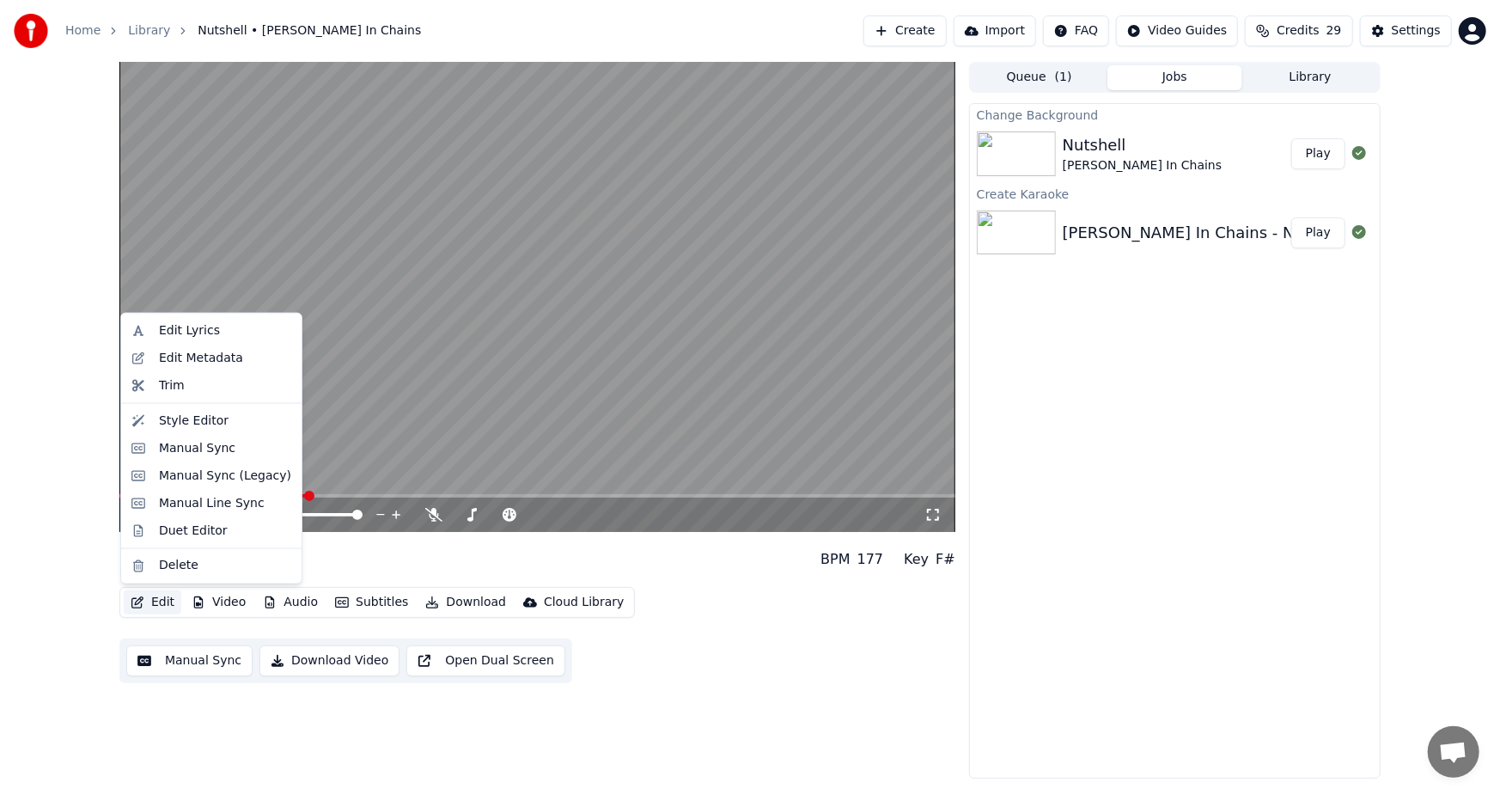
click at [155, 601] on button "Edit" at bounding box center [153, 602] width 58 height 24
click at [183, 325] on div "Edit Lyrics" at bounding box center [189, 330] width 61 height 17
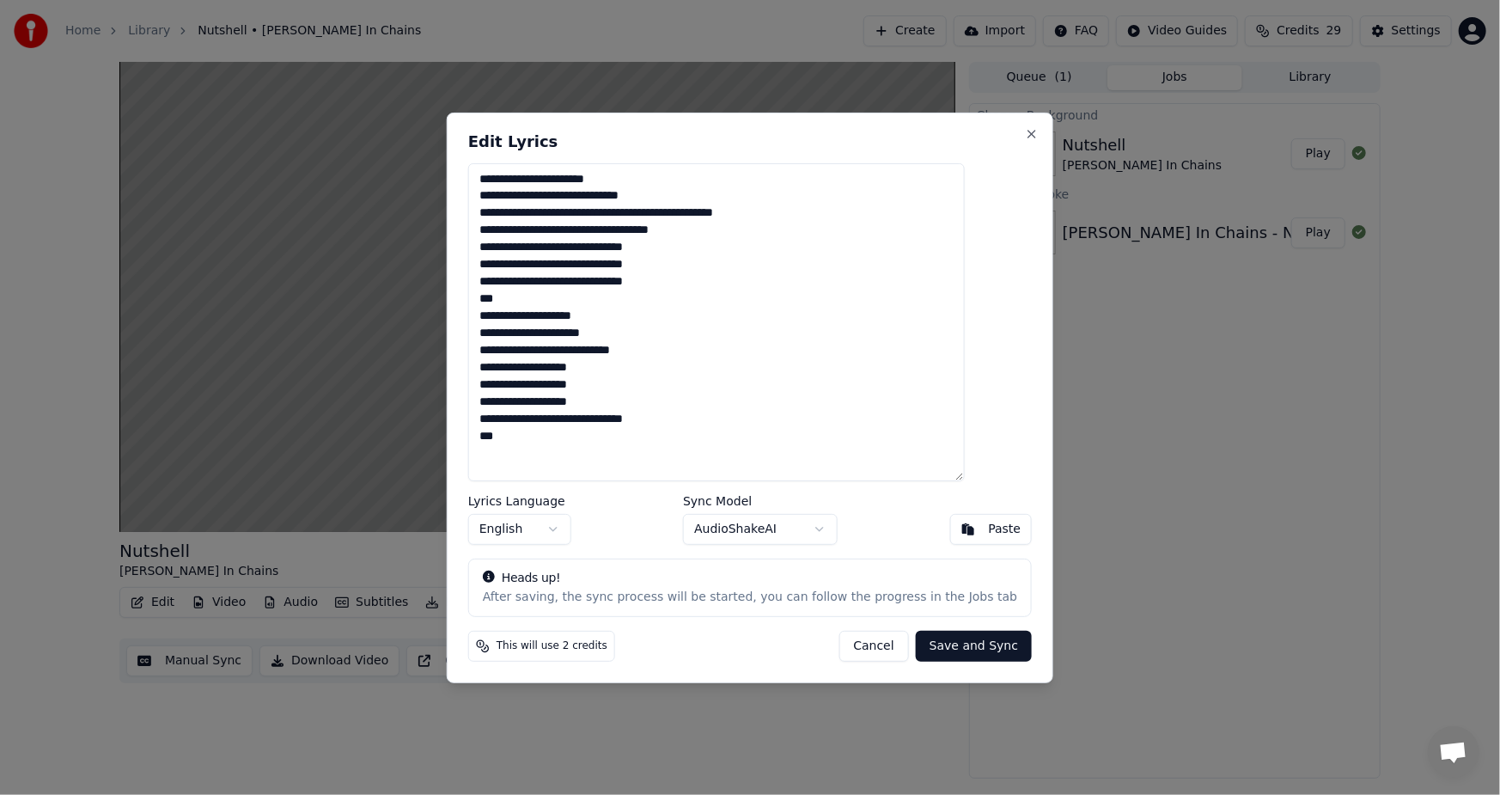
click at [532, 177] on textarea "**********" at bounding box center [716, 321] width 496 height 318
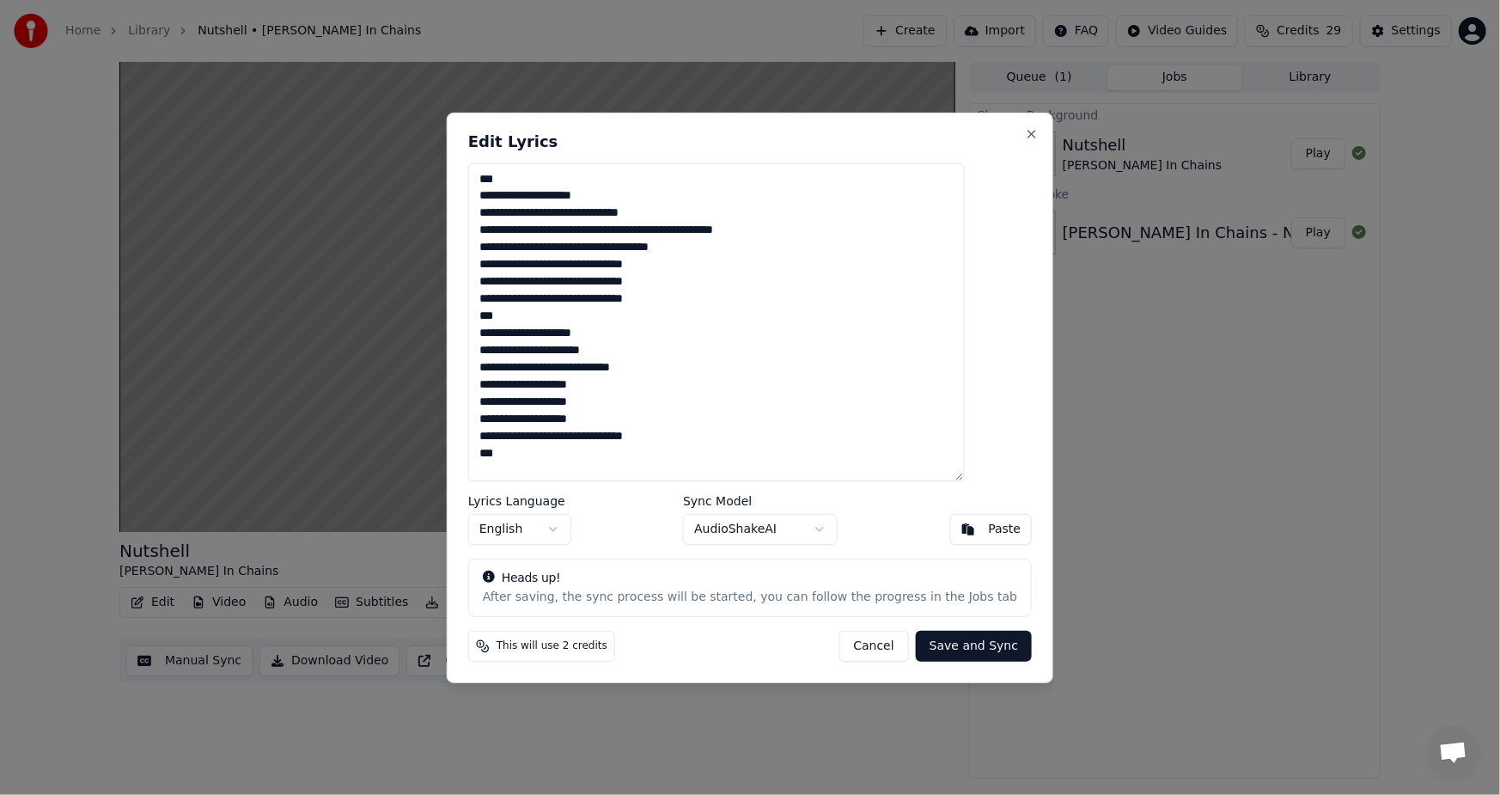
drag, startPoint x: 531, startPoint y: 175, endPoint x: 484, endPoint y: 172, distance: 46.5
click at [488, 174] on div "**********" at bounding box center [750, 397] width 606 height 570
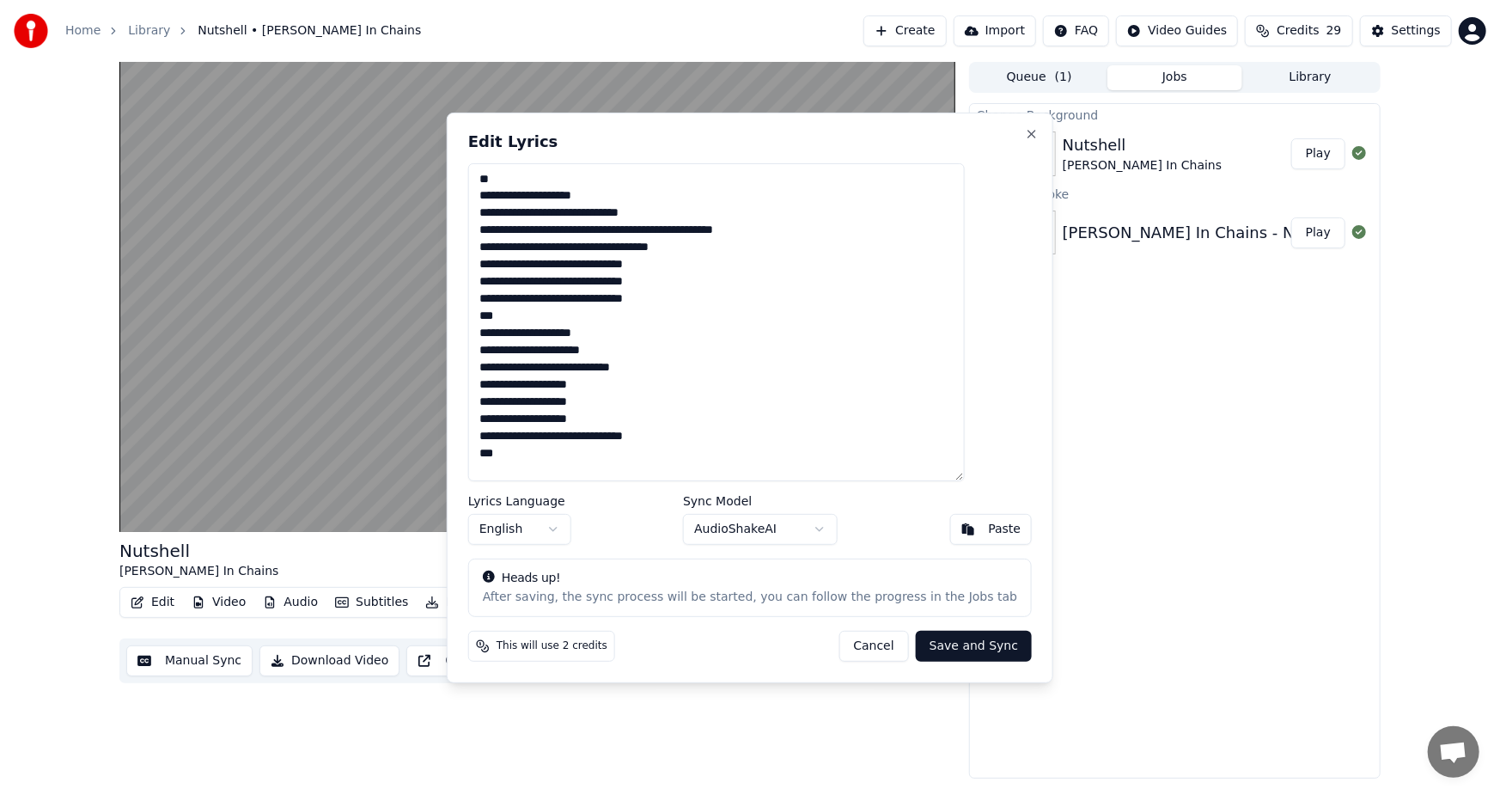
type textarea "**********"
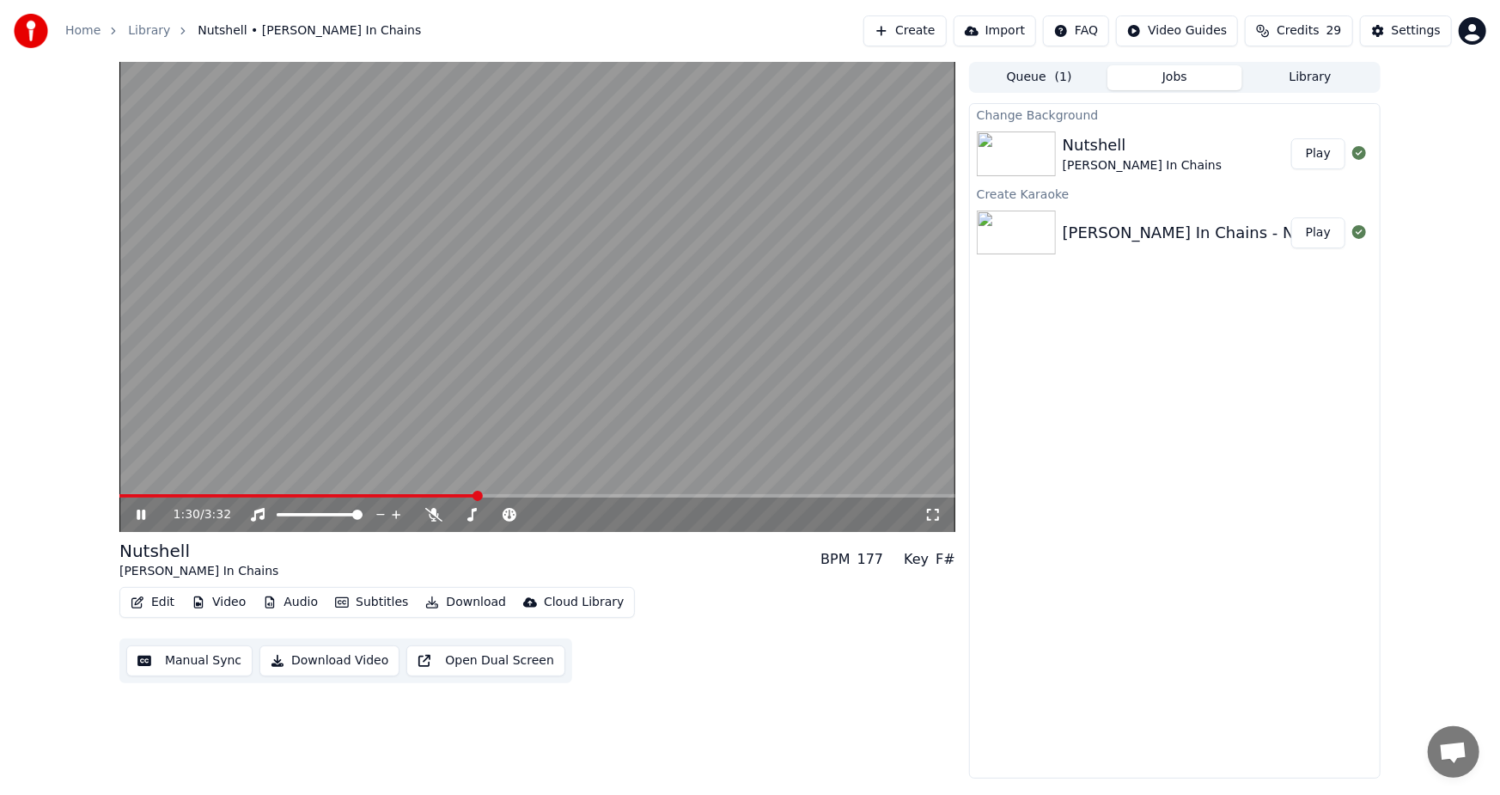
click at [124, 490] on video at bounding box center [537, 297] width 836 height 470
click at [137, 507] on div "1:30 / 3:32" at bounding box center [537, 514] width 822 height 17
click at [136, 520] on icon at bounding box center [153, 515] width 40 height 14
click at [125, 492] on video at bounding box center [537, 297] width 836 height 470
click at [119, 501] on span at bounding box center [124, 495] width 10 height 10
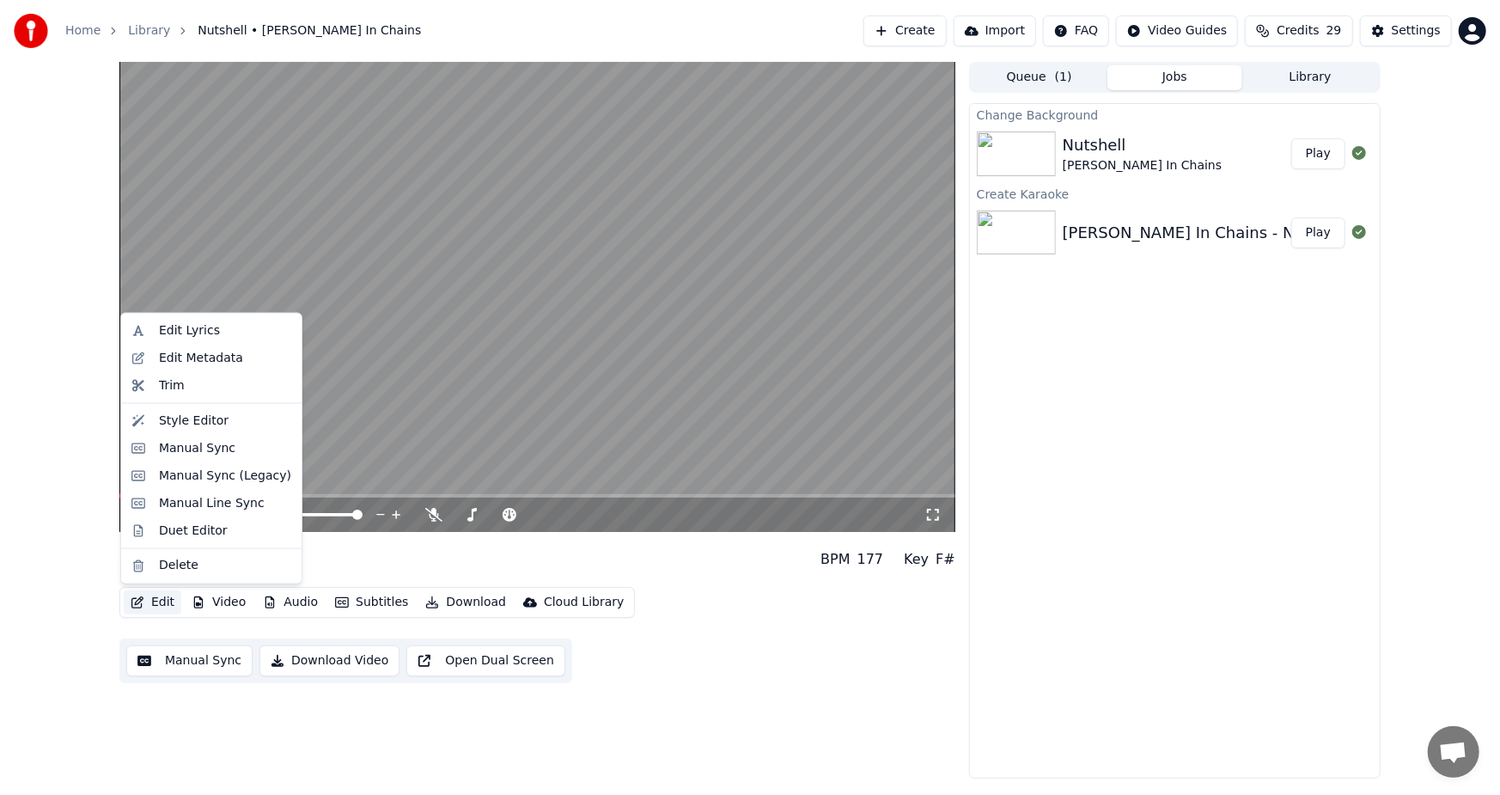
click at [152, 599] on button "Edit" at bounding box center [153, 602] width 58 height 24
click at [172, 330] on div "Edit Lyrics" at bounding box center [189, 330] width 61 height 17
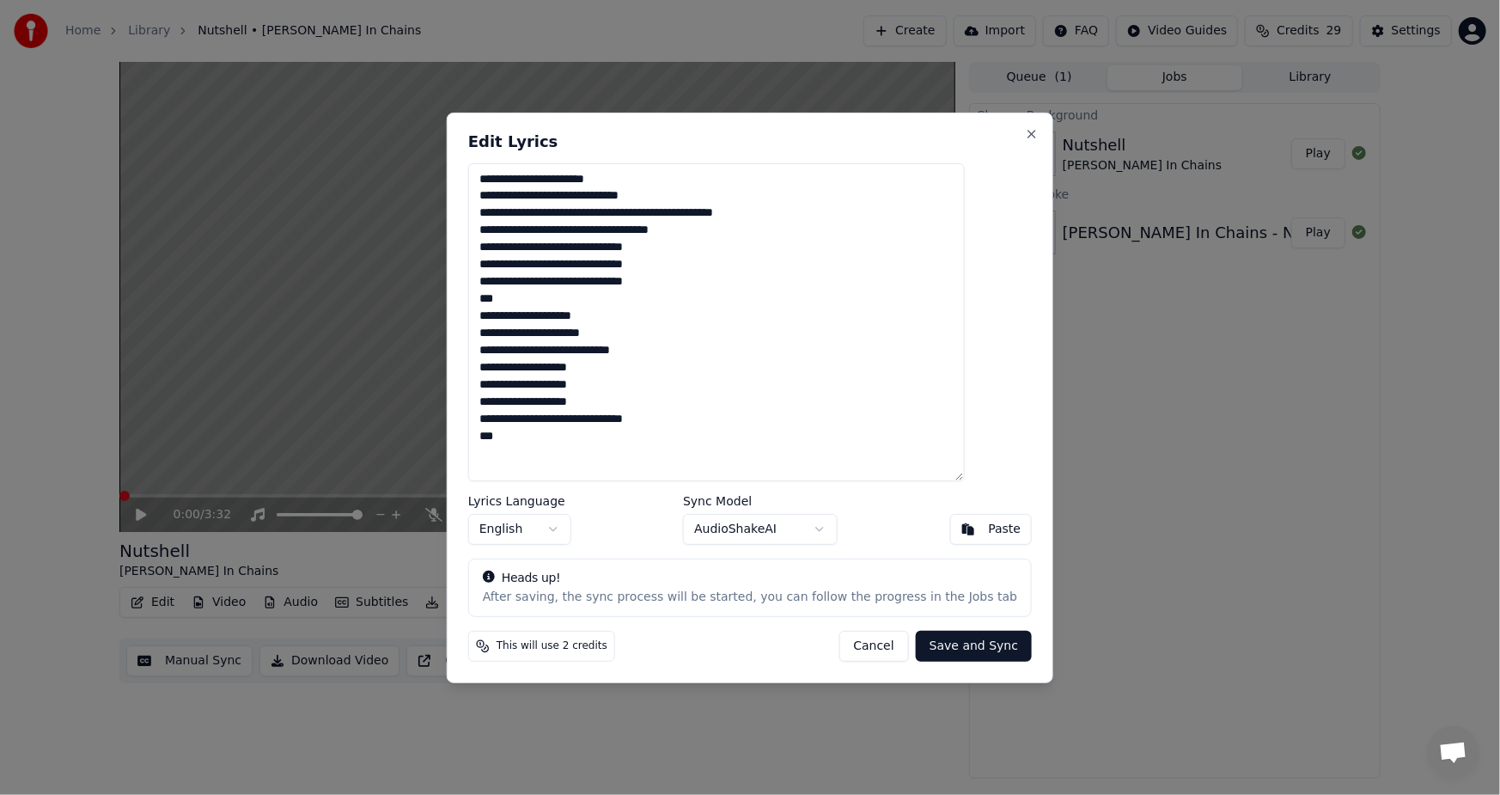
click at [510, 197] on textarea "**********" at bounding box center [716, 321] width 496 height 318
click at [511, 299] on textarea "**********" at bounding box center [716, 321] width 496 height 318
click at [652, 447] on textarea "**********" at bounding box center [716, 321] width 496 height 318
click at [508, 177] on textarea "**********" at bounding box center [716, 321] width 496 height 318
click at [566, 182] on textarea "**********" at bounding box center [716, 321] width 496 height 318
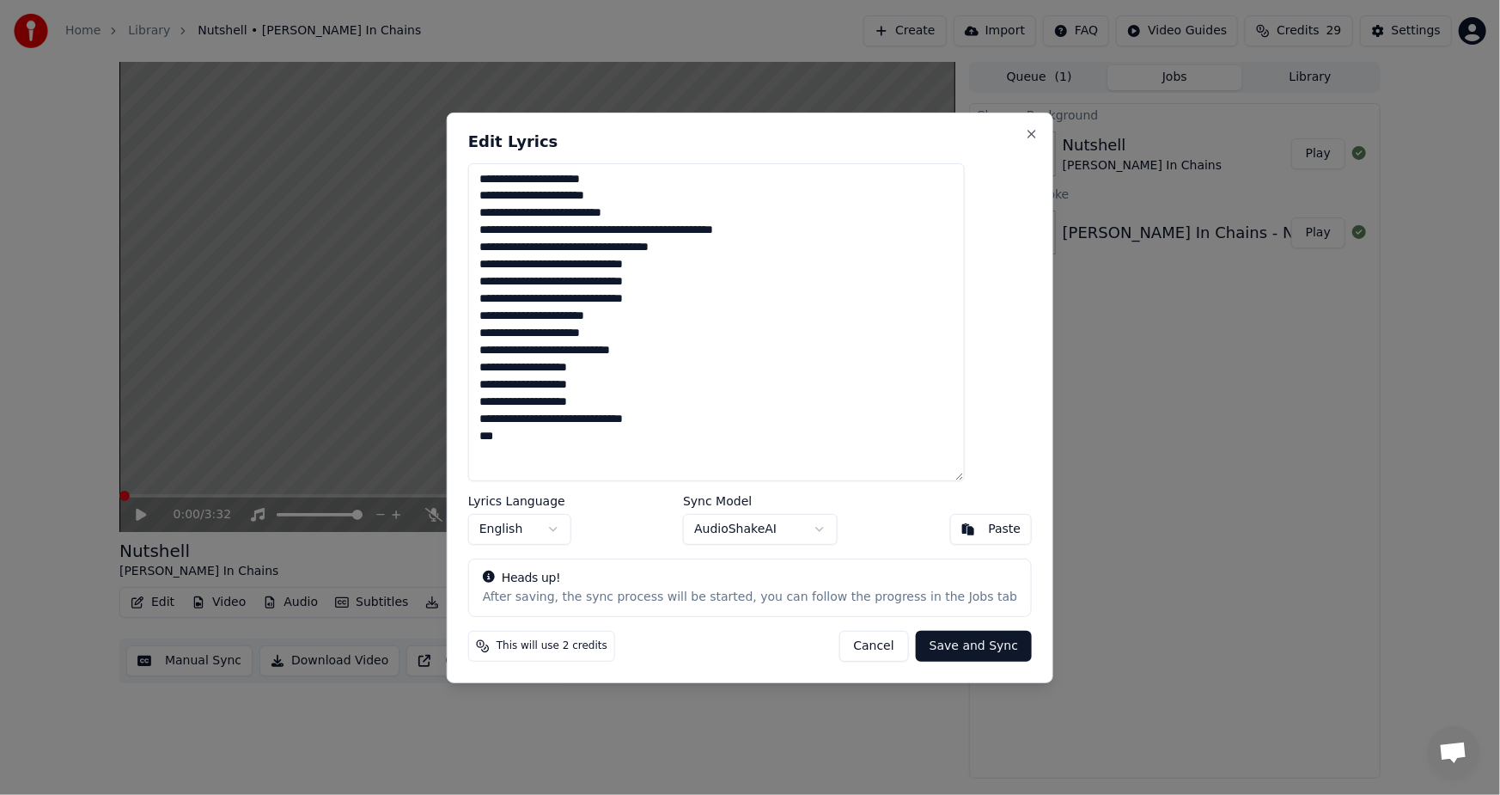
type textarea "**********"
click at [935, 643] on button "Save and Sync" at bounding box center [974, 645] width 116 height 31
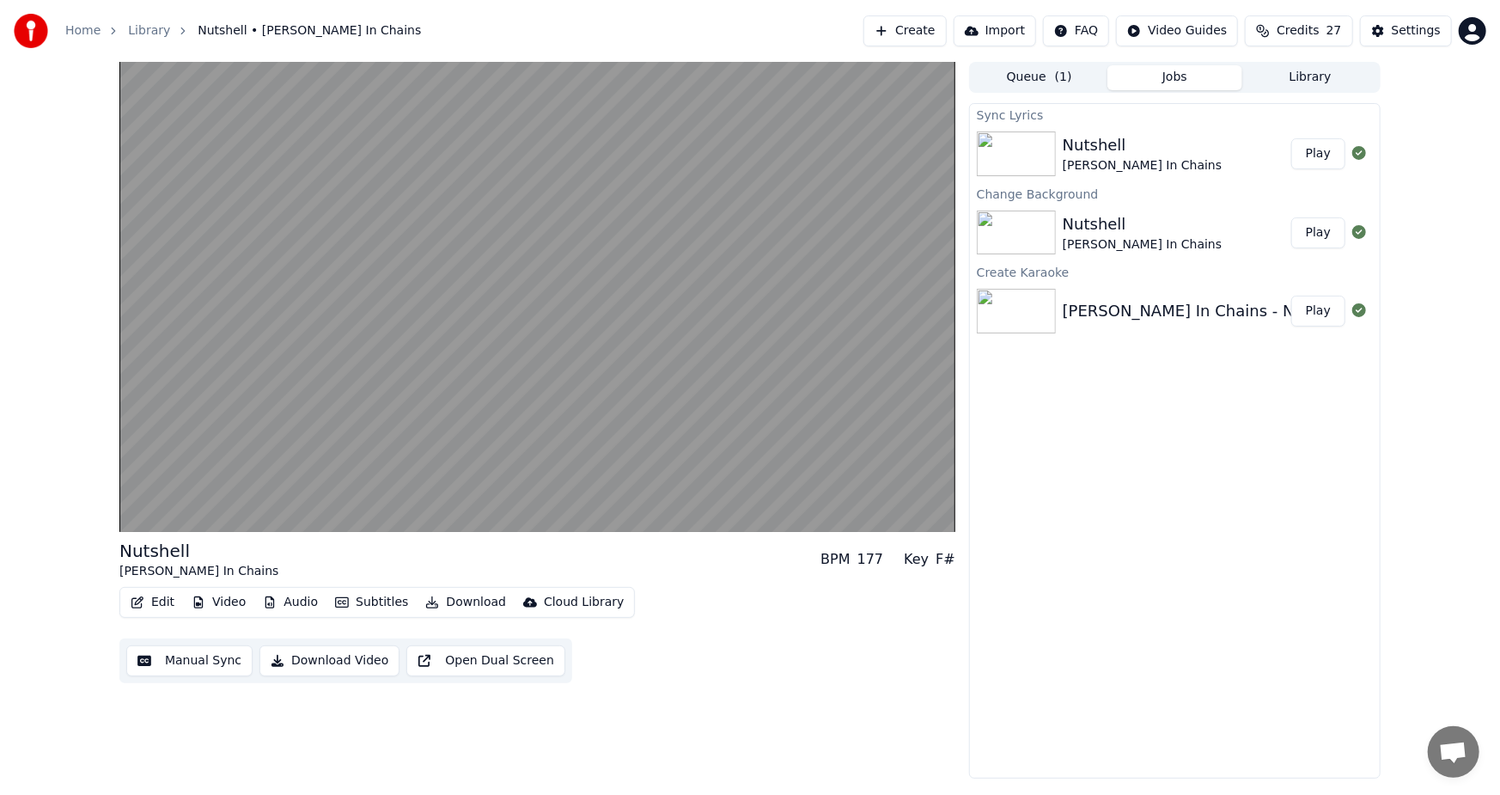
click at [1317, 155] on button "Play" at bounding box center [1318, 153] width 54 height 31
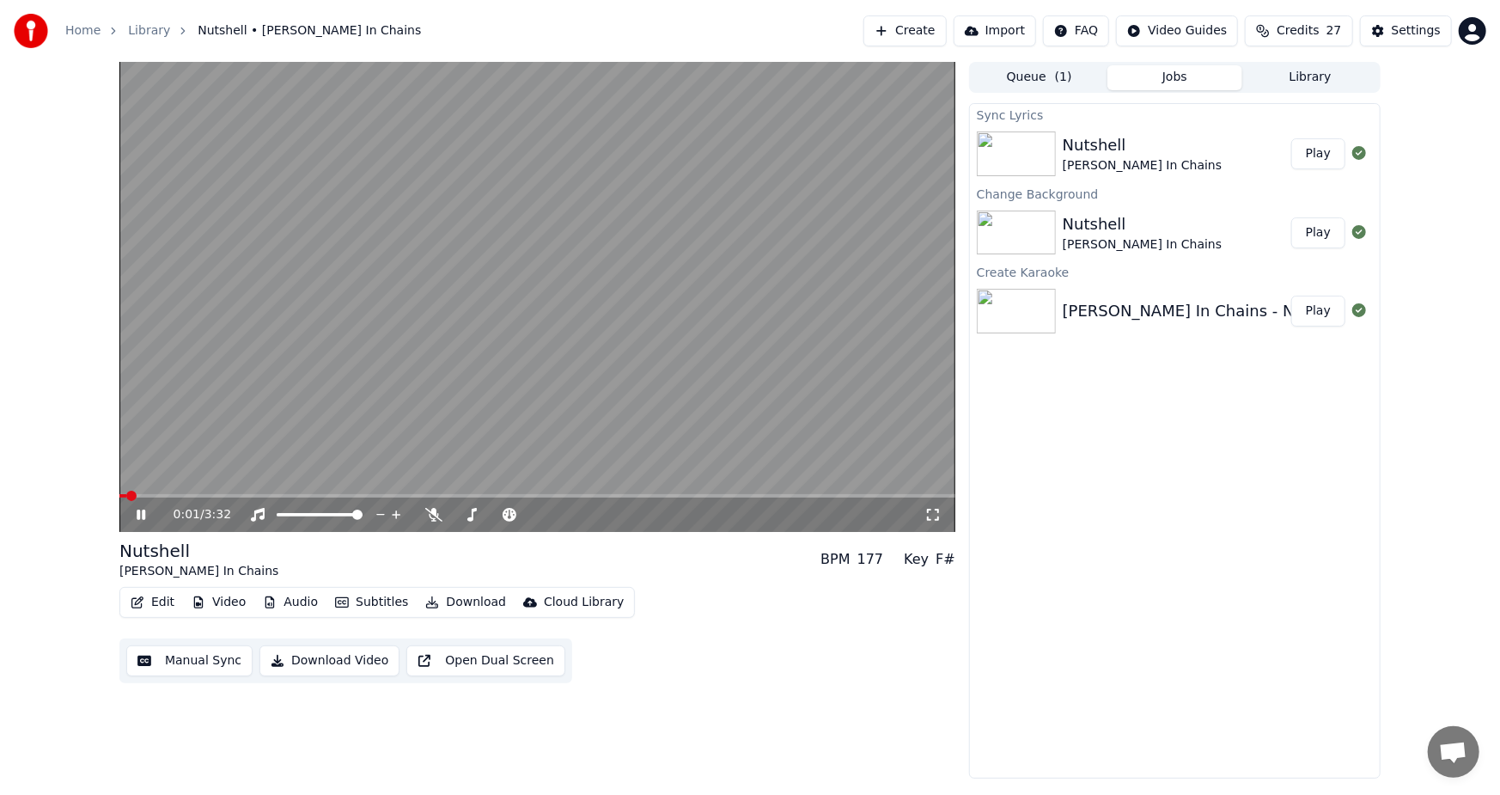
click at [204, 496] on span at bounding box center [537, 495] width 836 height 3
click at [325, 656] on button "Download Video" at bounding box center [329, 660] width 140 height 31
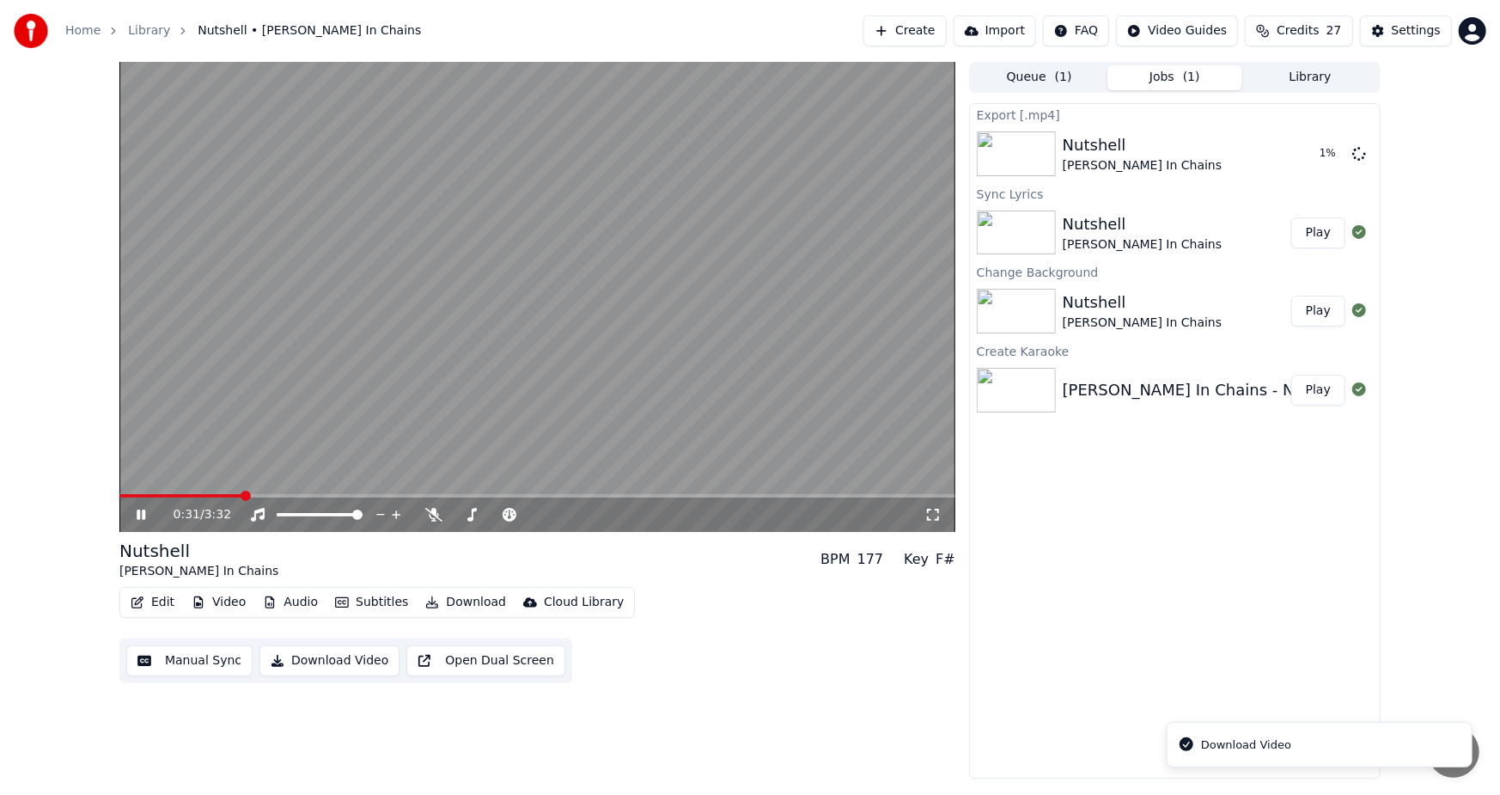
click at [143, 515] on icon at bounding box center [141, 514] width 9 height 10
click at [240, 496] on span at bounding box center [245, 495] width 10 height 10
click at [1304, 154] on button "Show" at bounding box center [1314, 153] width 62 height 31
click at [1320, 541] on div "Export [.mp4] Nutshell Alice In Chains Show Sync Lyrics Nutshell Alice In Chain…" at bounding box center [1174, 440] width 411 height 675
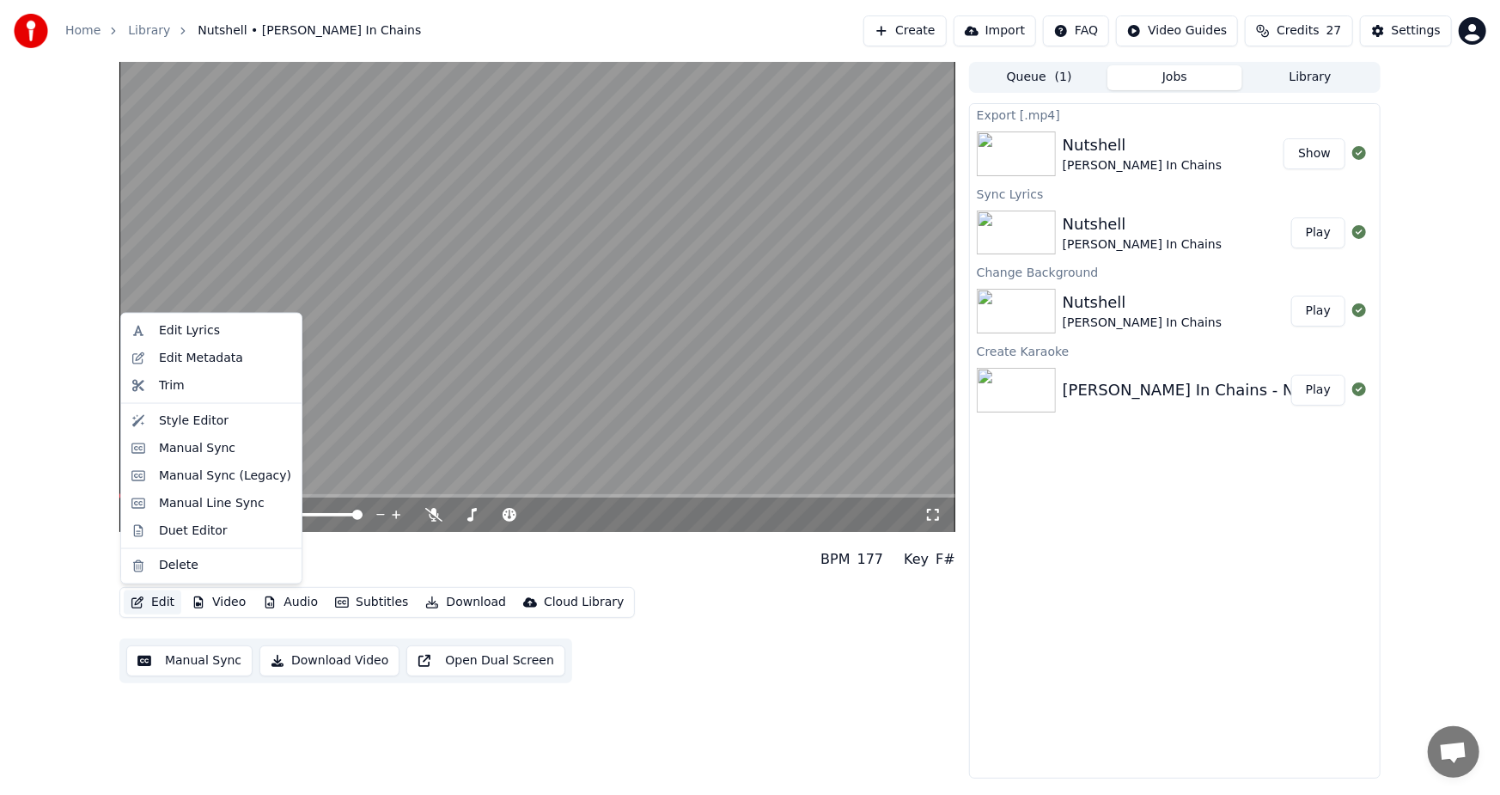
click at [155, 602] on button "Edit" at bounding box center [153, 602] width 58 height 24
click at [172, 332] on div "Edit Lyrics" at bounding box center [189, 330] width 61 height 17
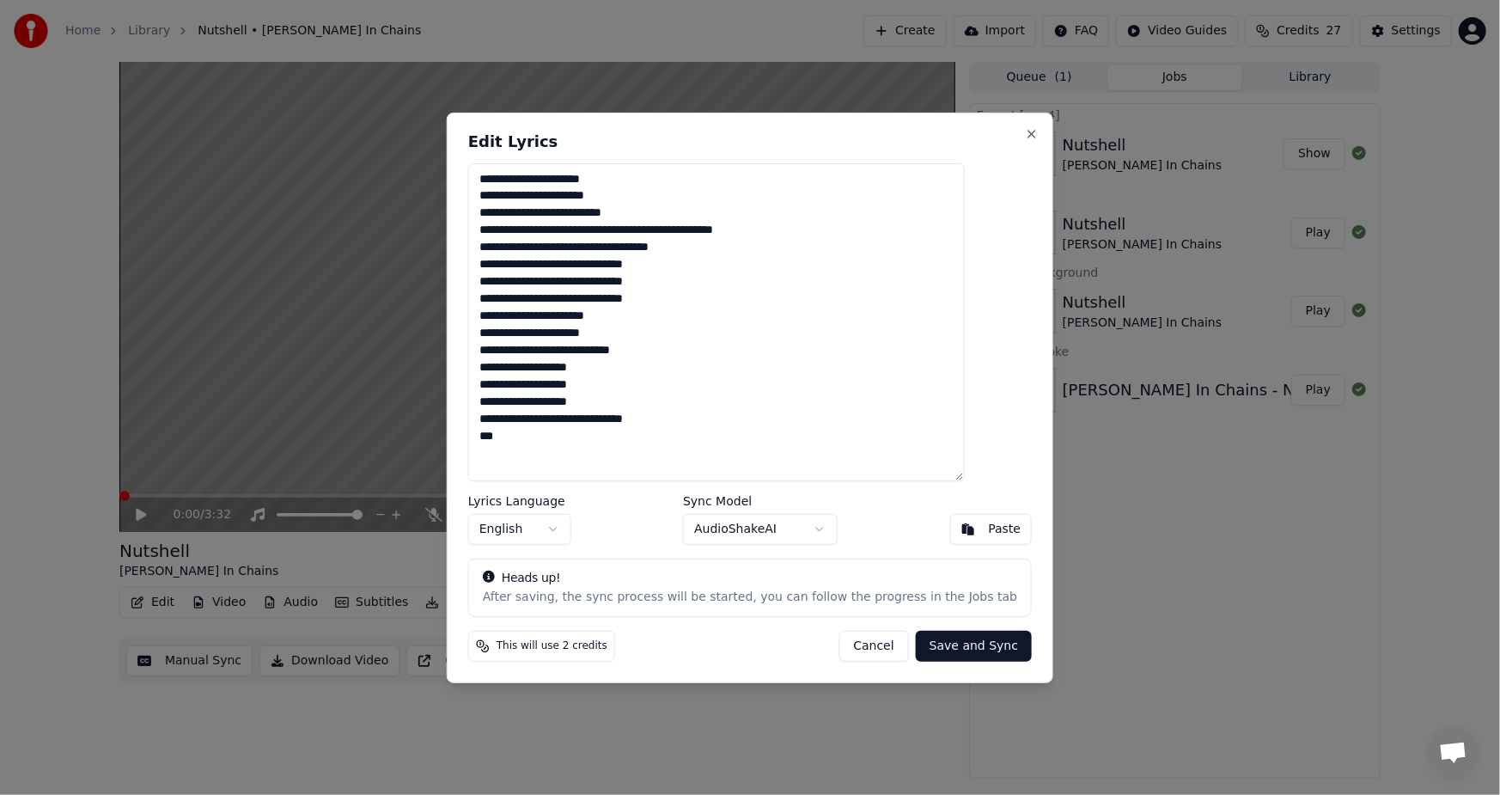
click at [618, 335] on textarea "**********" at bounding box center [716, 321] width 496 height 318
type textarea "**********"
click at [946, 646] on button "Save and Sync" at bounding box center [974, 645] width 116 height 31
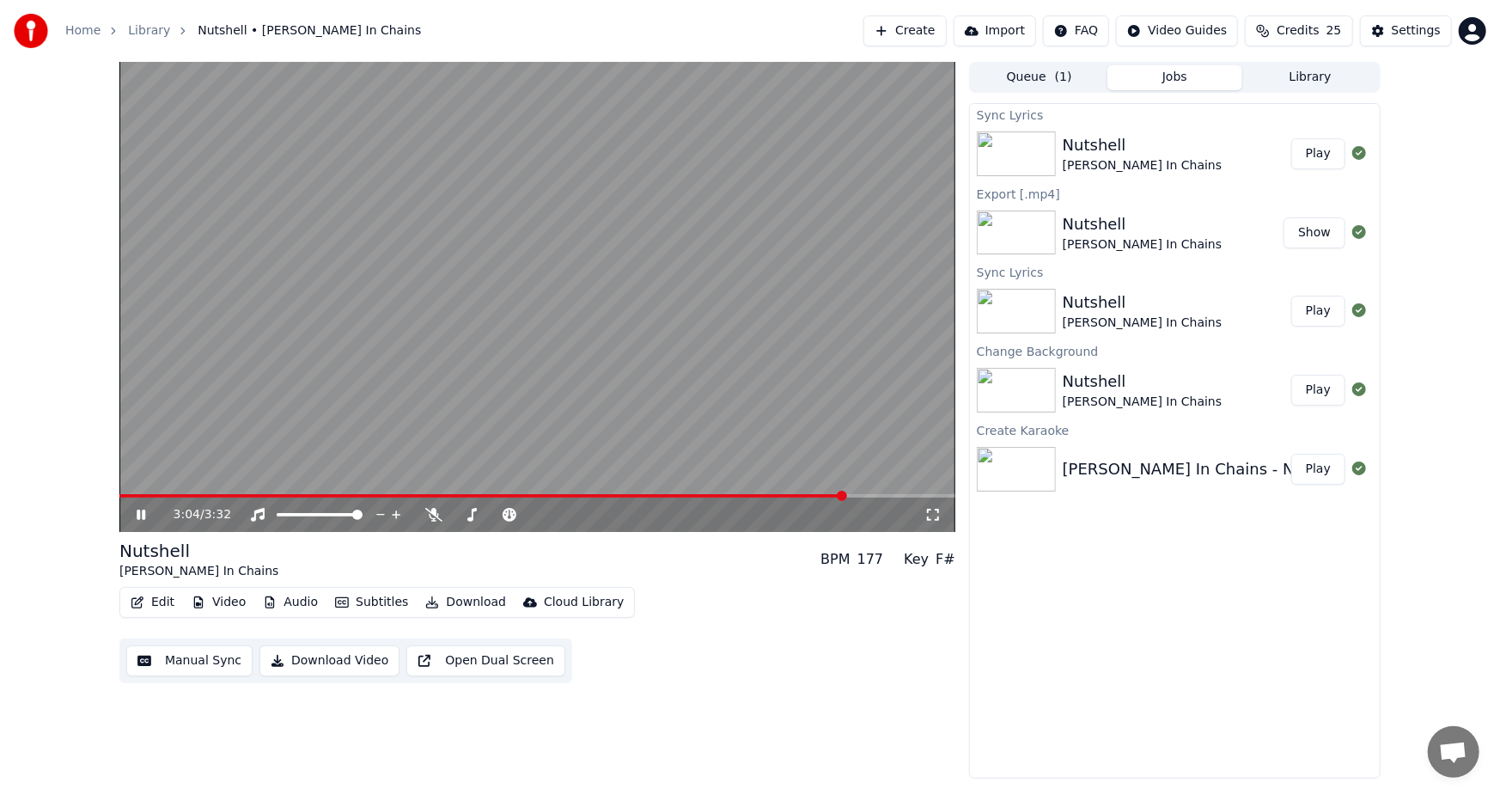
click at [404, 180] on video at bounding box center [537, 297] width 836 height 470
click at [1315, 153] on button "Play" at bounding box center [1318, 153] width 54 height 31
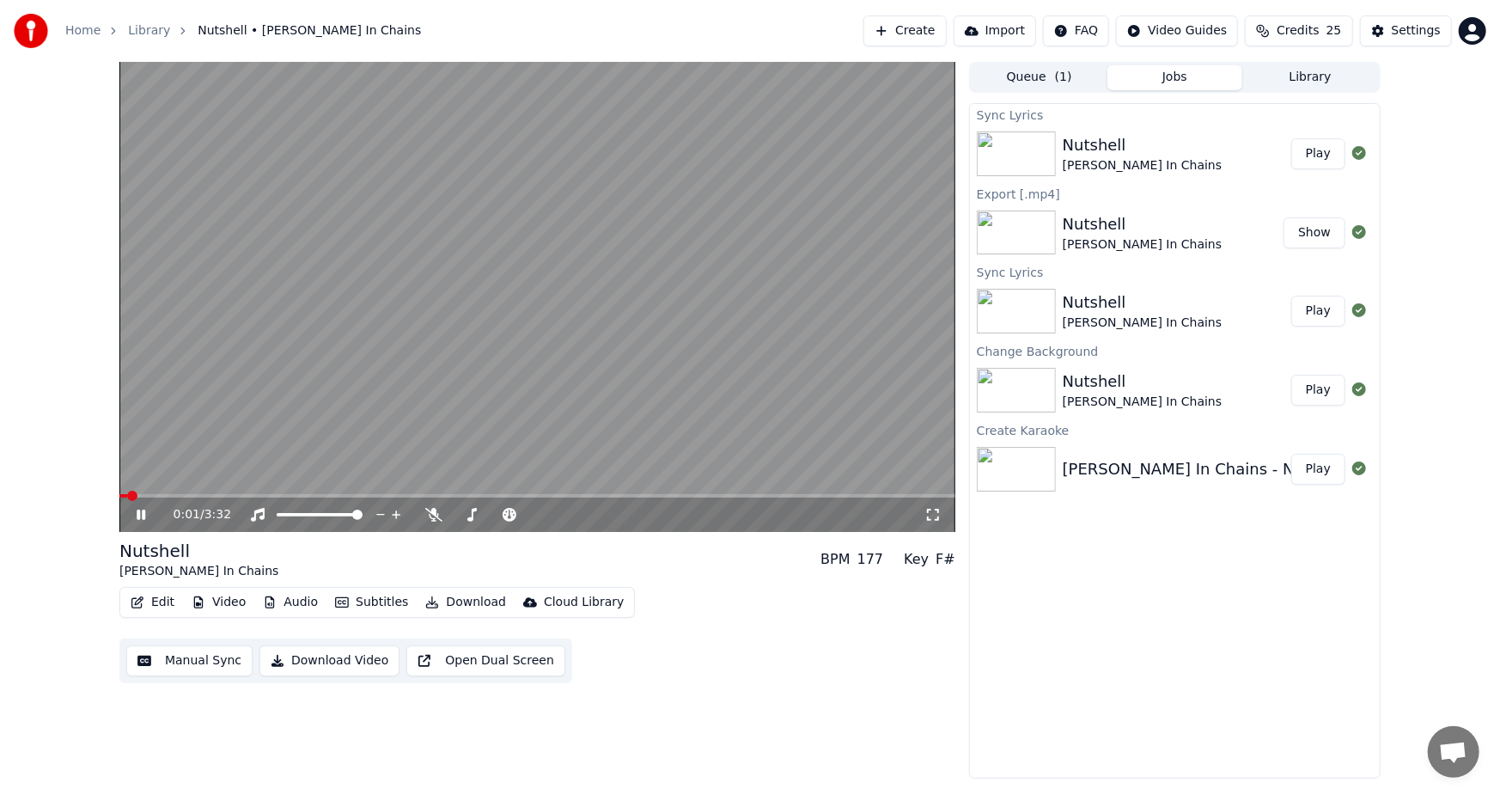
click at [319, 663] on button "Download Video" at bounding box center [329, 660] width 140 height 31
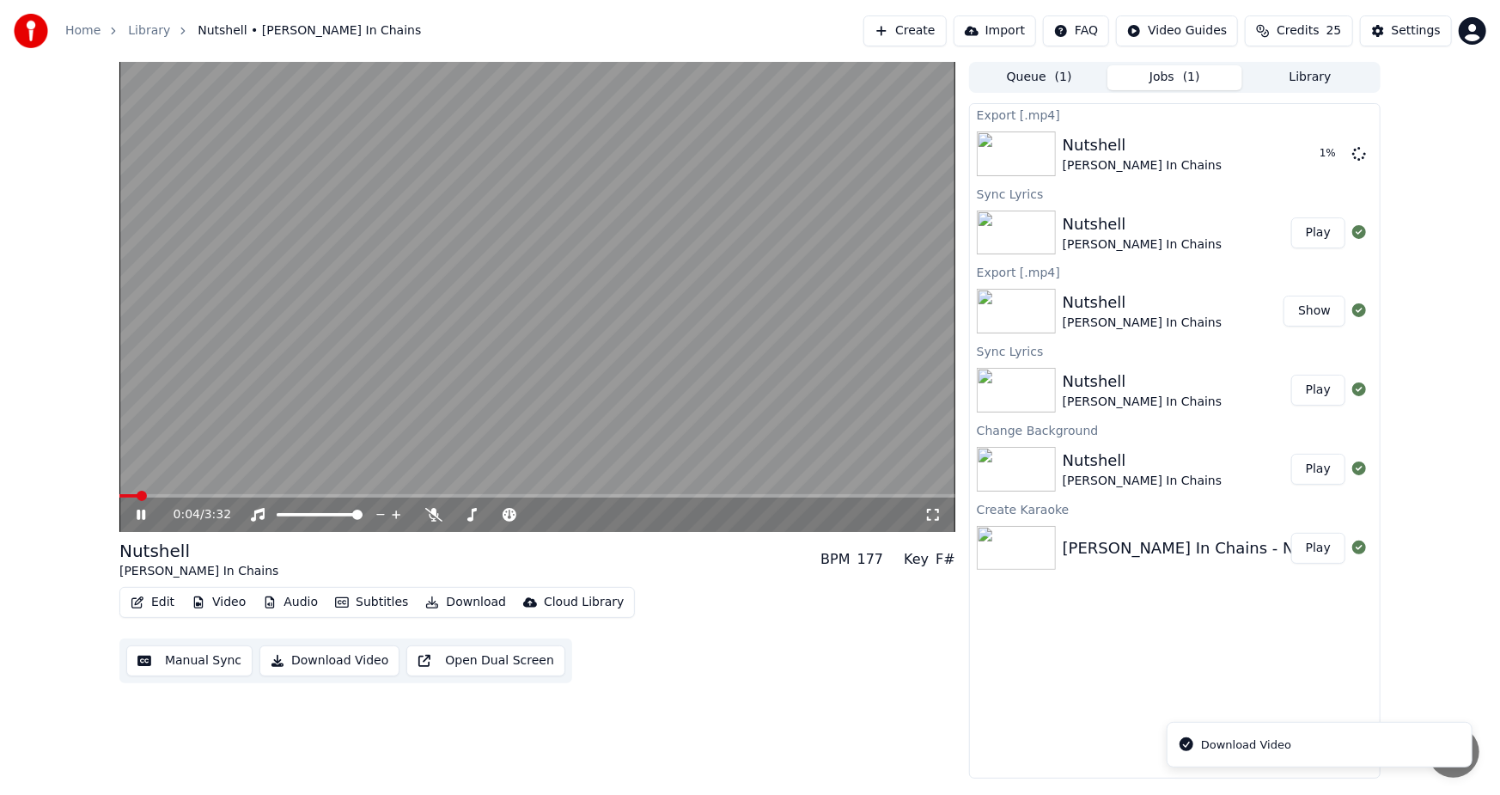
click at [135, 515] on icon at bounding box center [153, 515] width 40 height 14
click at [1301, 161] on button "Show" at bounding box center [1314, 153] width 62 height 31
click at [1440, 121] on div "0:04 / 3:32 Nutshell Alice In Chains BPM 177 Key F# Edit Video Audio Subtitles …" at bounding box center [750, 420] width 1500 height 716
